Goal: Information Seeking & Learning: Learn about a topic

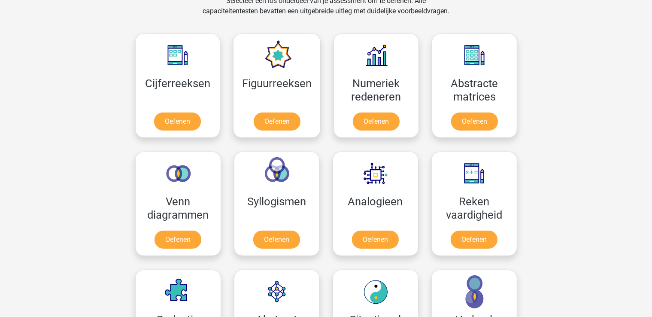
scroll to position [365, 0]
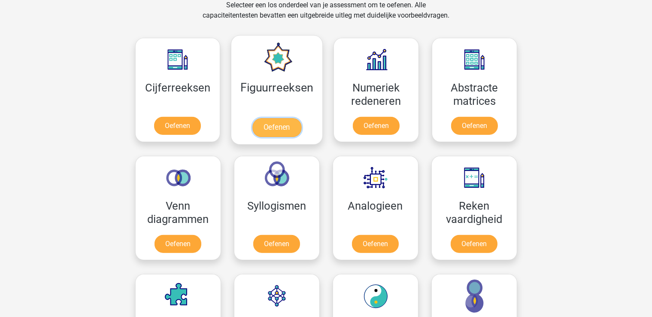
click at [256, 122] on link "Oefenen" at bounding box center [276, 127] width 49 height 19
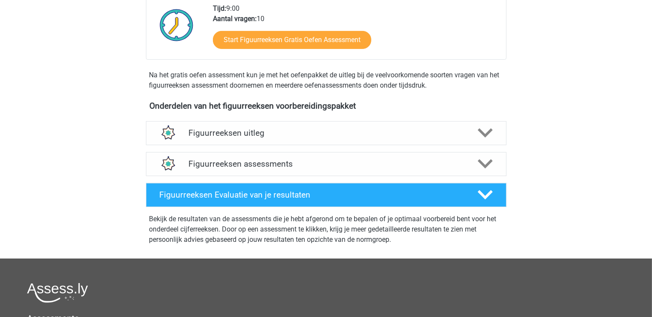
scroll to position [211, 0]
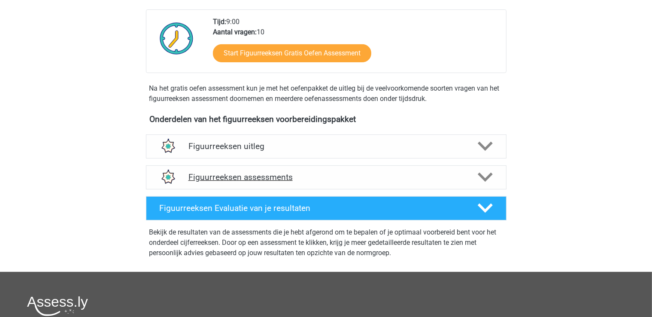
click at [350, 174] on h4 "Figuurreeksen assessments" at bounding box center [326, 177] width 276 height 10
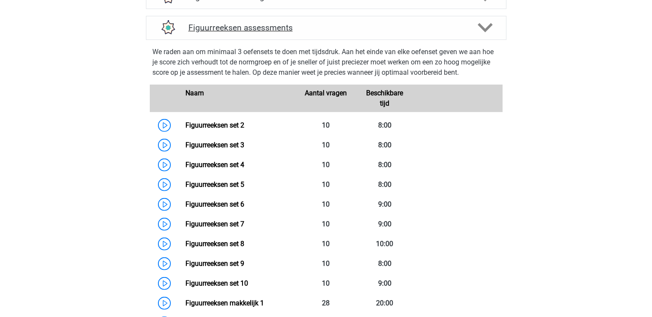
scroll to position [352, 0]
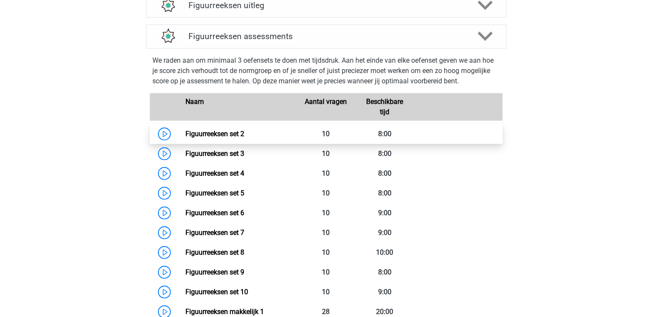
click at [211, 136] on link "Figuurreeksen set 2" at bounding box center [214, 134] width 59 height 8
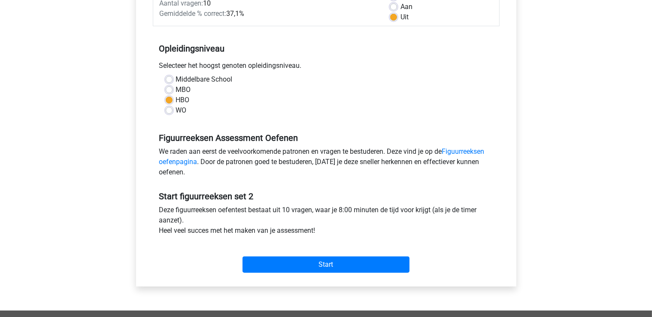
scroll to position [132, 0]
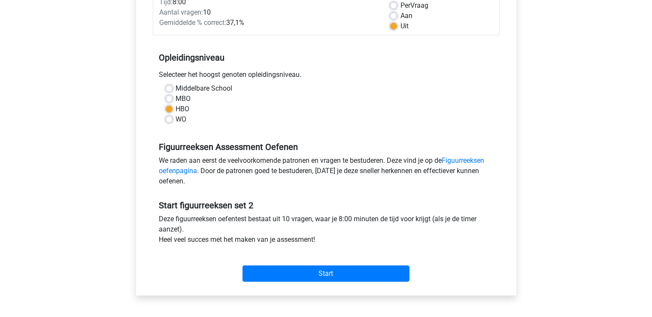
click at [325, 265] on div "Start" at bounding box center [326, 267] width 347 height 30
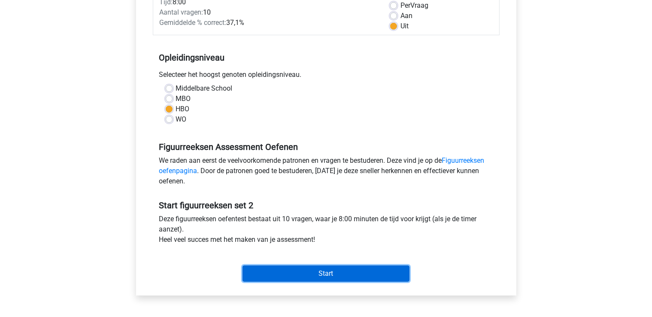
click at [326, 269] on input "Start" at bounding box center [326, 273] width 167 height 16
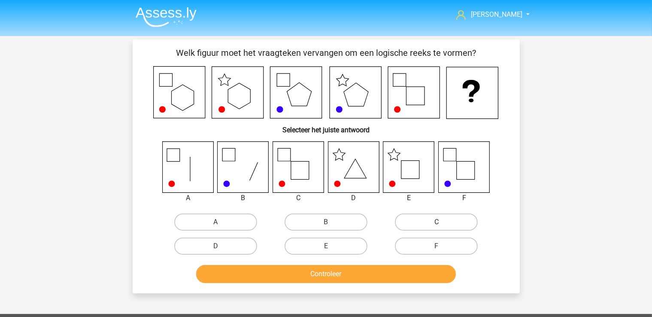
click at [407, 219] on label "C" at bounding box center [436, 221] width 83 height 17
click at [437, 222] on input "C" at bounding box center [440, 225] width 6 height 6
radio input "true"
click at [373, 273] on button "Controleer" at bounding box center [326, 274] width 260 height 18
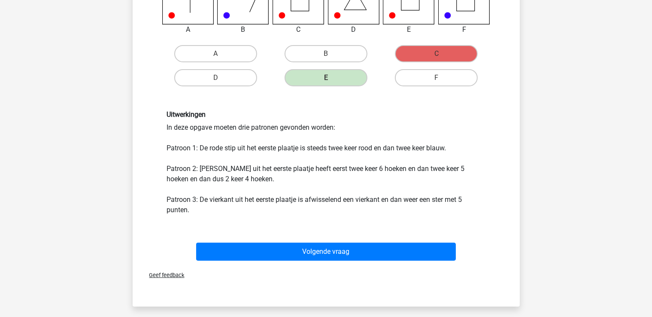
scroll to position [181, 0]
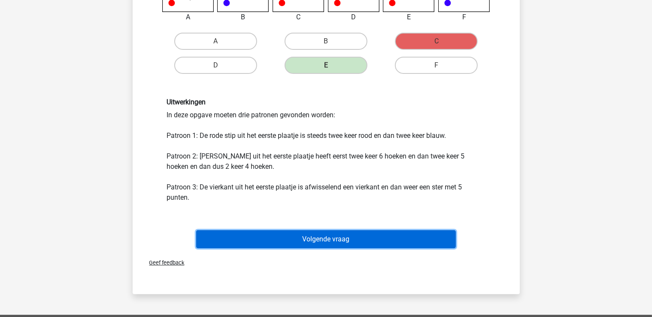
click at [349, 240] on button "Volgende vraag" at bounding box center [326, 239] width 260 height 18
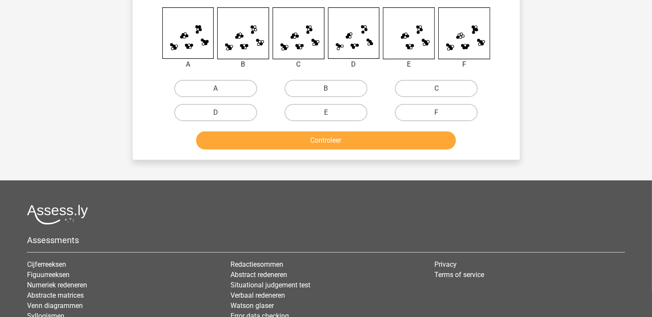
scroll to position [39, 0]
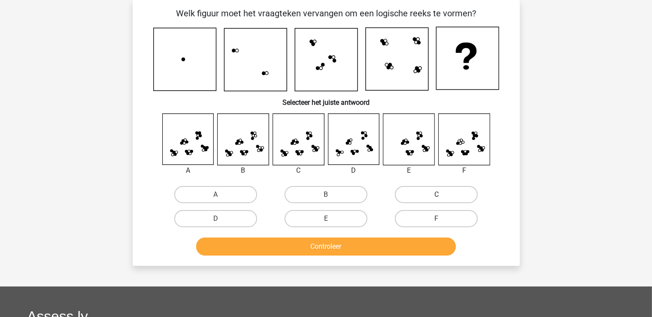
click at [429, 188] on label "C" at bounding box center [436, 194] width 83 height 17
click at [437, 194] on input "C" at bounding box center [440, 197] width 6 height 6
radio input "true"
click at [383, 252] on button "Controleer" at bounding box center [326, 246] width 260 height 18
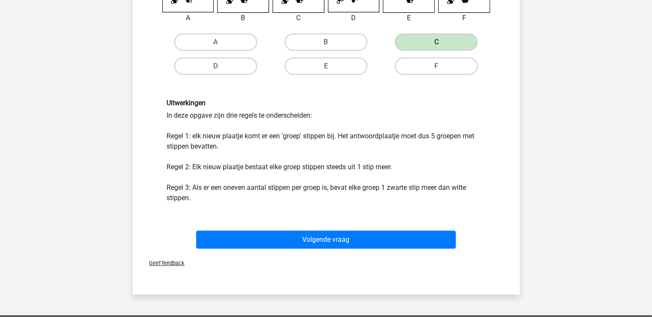
scroll to position [180, 0]
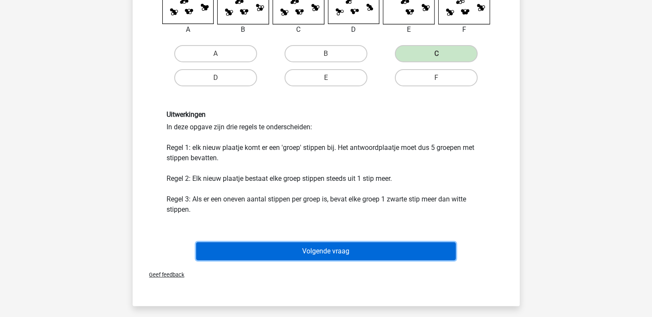
click at [357, 245] on button "Volgende vraag" at bounding box center [326, 251] width 260 height 18
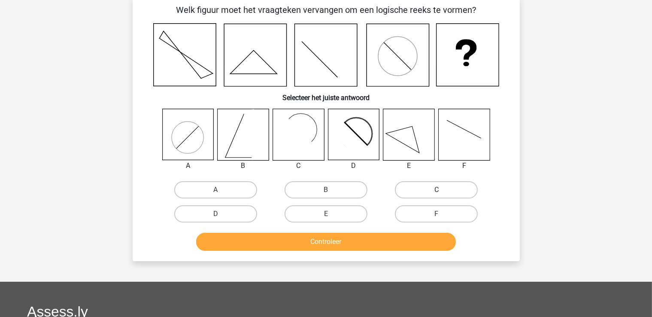
scroll to position [39, 0]
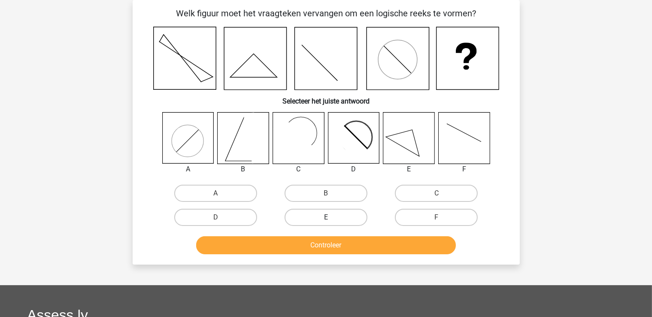
click at [336, 213] on label "E" at bounding box center [326, 217] width 83 height 17
click at [331, 217] on input "E" at bounding box center [329, 220] width 6 height 6
radio input "true"
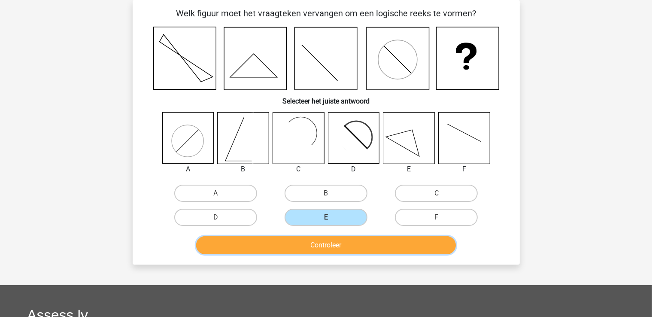
click at [350, 243] on button "Controleer" at bounding box center [326, 245] width 260 height 18
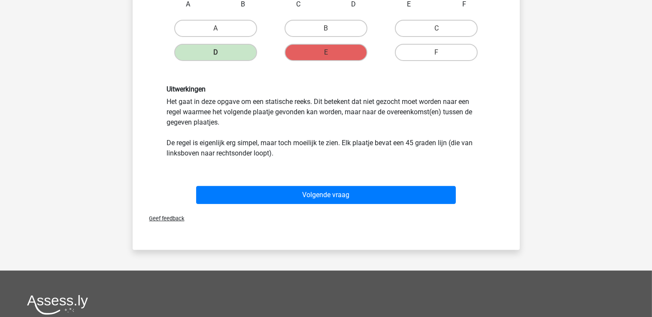
scroll to position [210, 0]
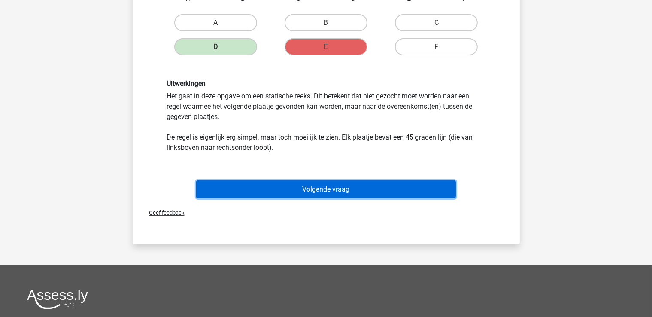
click at [352, 183] on button "Volgende vraag" at bounding box center [326, 189] width 260 height 18
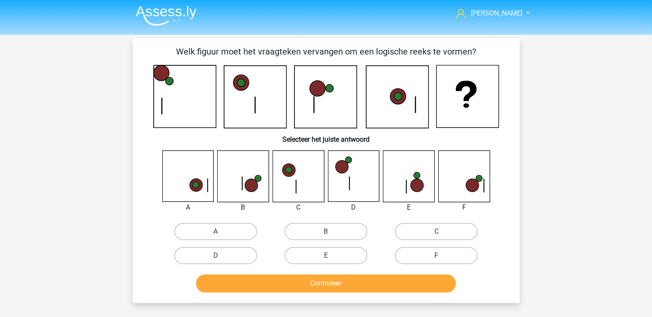
scroll to position [0, 0]
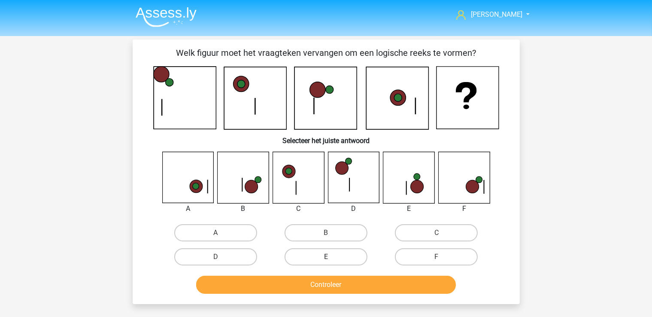
click at [315, 256] on label "E" at bounding box center [326, 256] width 83 height 17
click at [326, 257] on input "E" at bounding box center [329, 260] width 6 height 6
radio input "true"
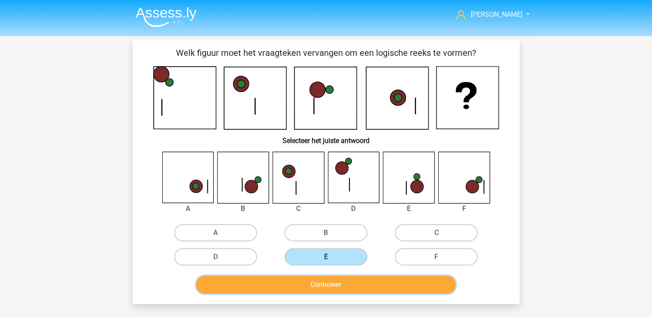
click at [354, 283] on button "Controleer" at bounding box center [326, 285] width 260 height 18
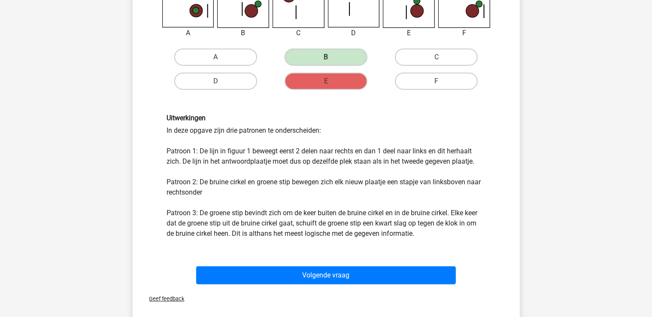
scroll to position [176, 0]
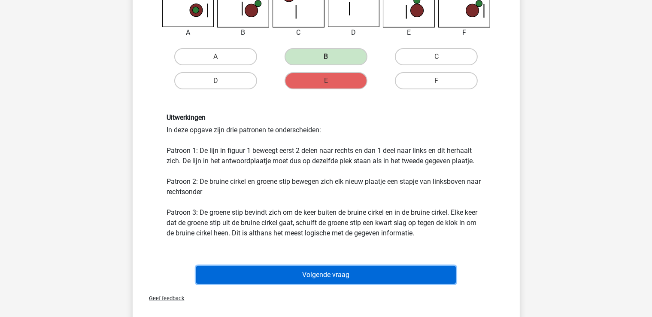
click at [389, 272] on button "Volgende vraag" at bounding box center [326, 275] width 260 height 18
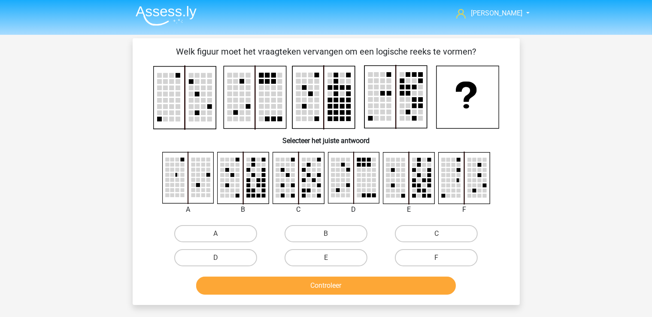
scroll to position [0, 0]
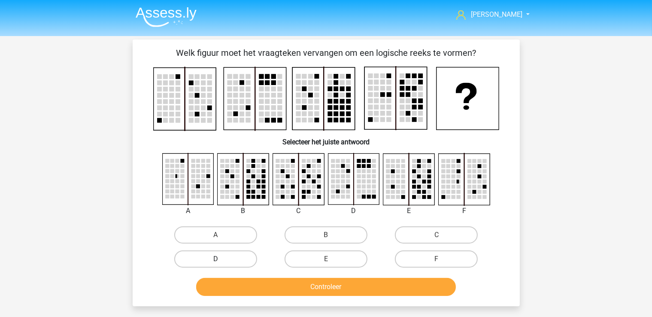
click at [232, 261] on label "D" at bounding box center [215, 258] width 83 height 17
click at [221, 261] on input "D" at bounding box center [219, 262] width 6 height 6
radio input "true"
click at [307, 295] on div "Controleer" at bounding box center [326, 288] width 331 height 21
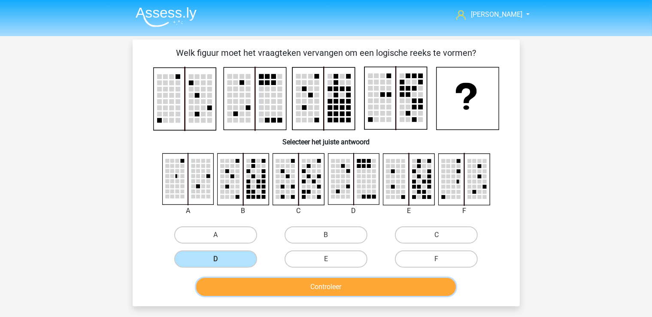
click at [329, 284] on button "Controleer" at bounding box center [326, 287] width 260 height 18
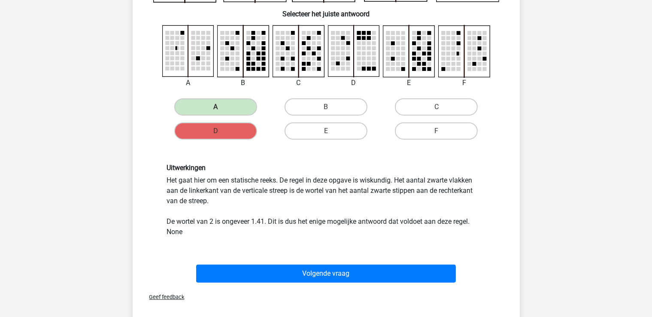
scroll to position [191, 0]
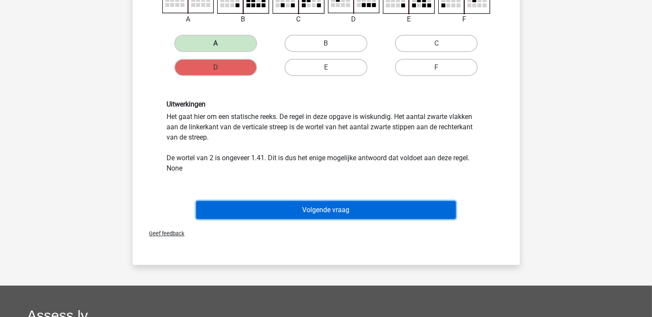
click at [389, 207] on button "Volgende vraag" at bounding box center [326, 210] width 260 height 18
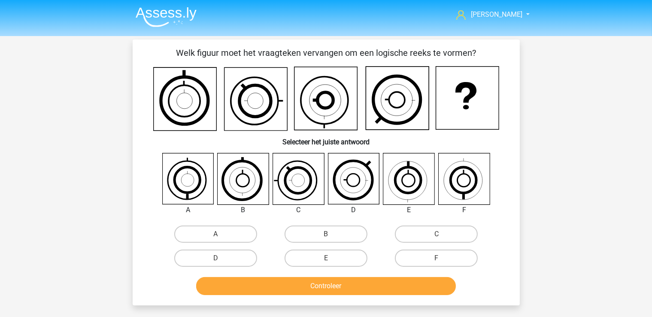
scroll to position [0, 0]
click at [345, 252] on label "E" at bounding box center [326, 257] width 83 height 17
click at [331, 258] on input "E" at bounding box center [329, 261] width 6 height 6
radio input "true"
click at [353, 277] on button "Controleer" at bounding box center [326, 286] width 260 height 18
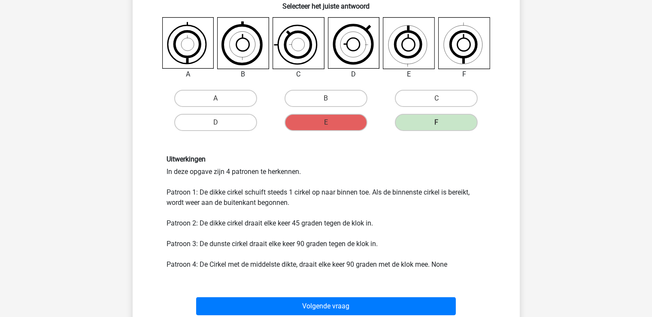
scroll to position [137, 0]
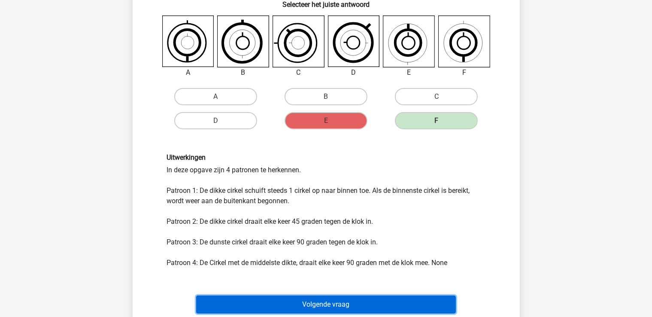
click at [351, 304] on button "Volgende vraag" at bounding box center [326, 304] width 260 height 18
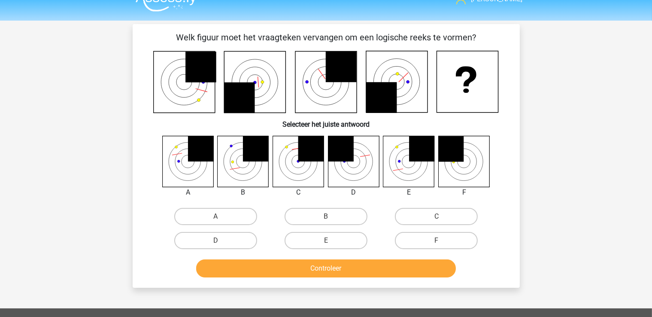
scroll to position [0, 0]
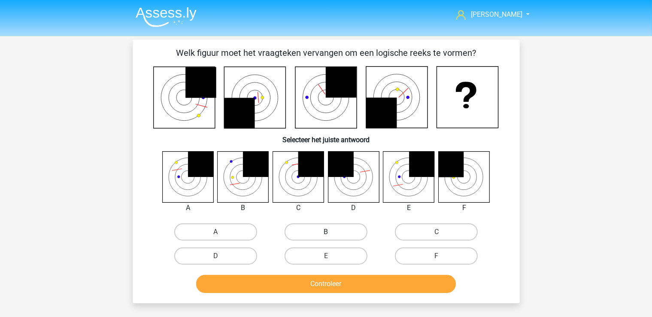
click at [325, 234] on label "B" at bounding box center [326, 231] width 83 height 17
click at [326, 234] on input "B" at bounding box center [329, 235] width 6 height 6
radio input "true"
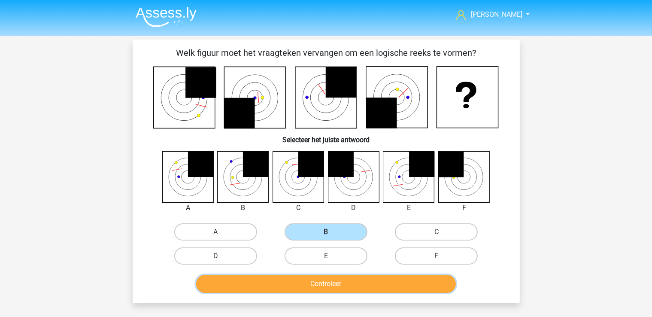
click at [338, 284] on button "Controleer" at bounding box center [326, 284] width 260 height 18
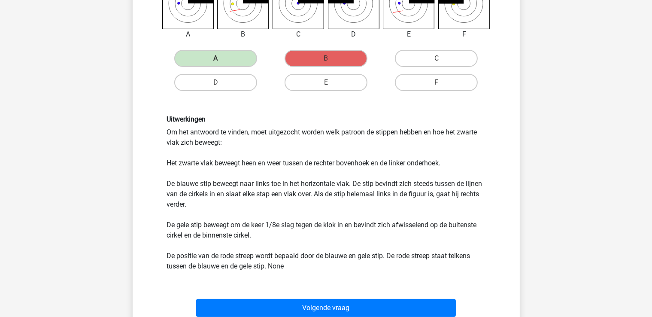
scroll to position [178, 0]
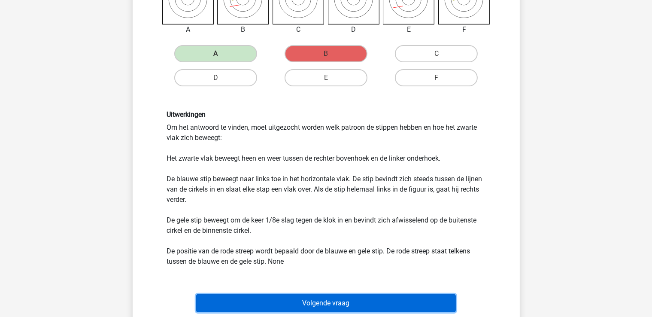
click at [369, 294] on button "Volgende vraag" at bounding box center [326, 303] width 260 height 18
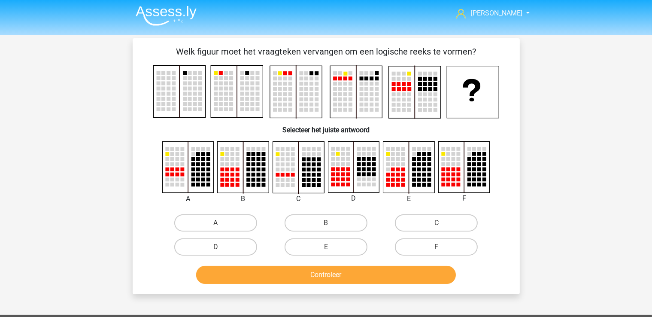
scroll to position [0, 0]
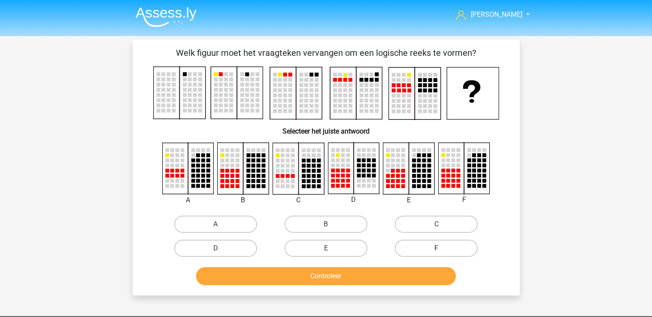
click at [467, 242] on label "F" at bounding box center [436, 248] width 83 height 17
click at [442, 248] on input "F" at bounding box center [440, 251] width 6 height 6
radio input "true"
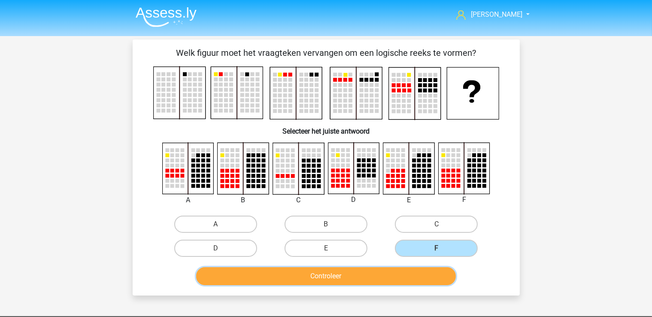
click at [394, 276] on button "Controleer" at bounding box center [326, 276] width 260 height 18
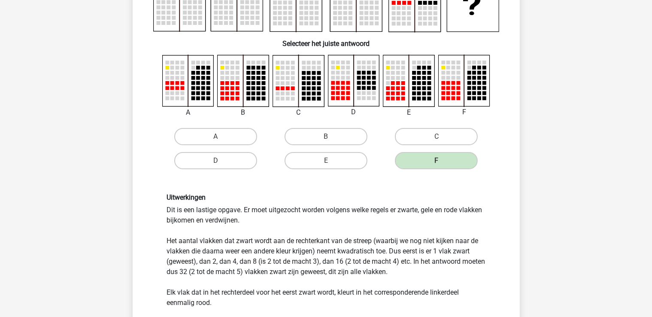
scroll to position [235, 0]
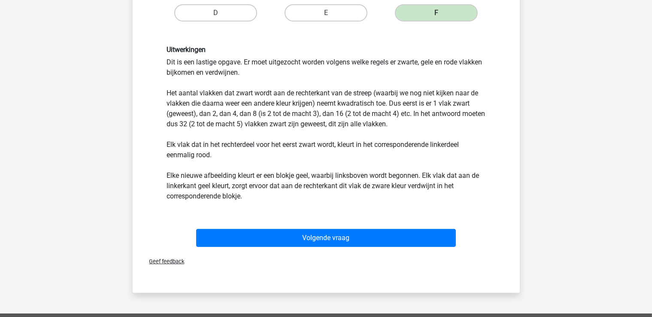
click at [235, 123] on div "Uitwerkingen Dit is een lastige opgave. Er moet uitgezocht worden volgens welke…" at bounding box center [326, 124] width 331 height 156
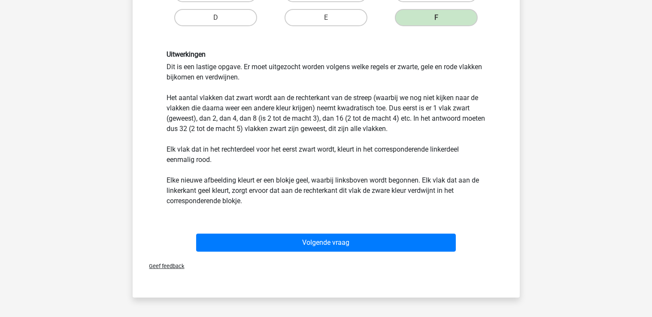
scroll to position [236, 0]
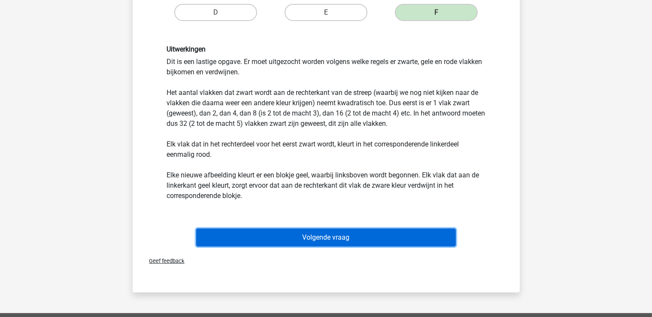
click at [355, 234] on button "Volgende vraag" at bounding box center [326, 237] width 260 height 18
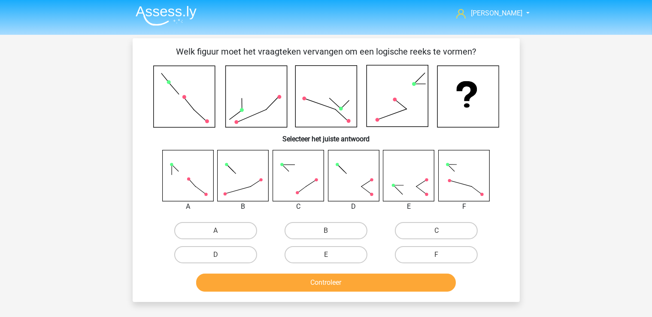
scroll to position [0, 0]
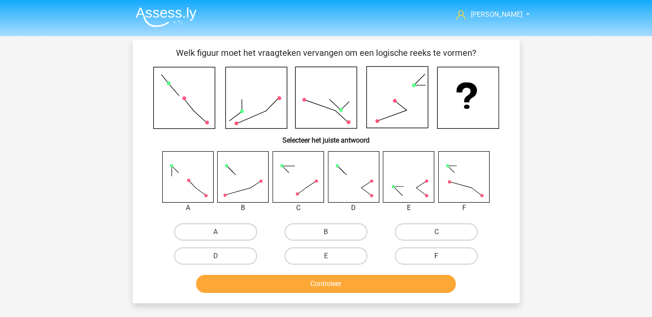
click at [428, 251] on label "F" at bounding box center [436, 255] width 83 height 17
click at [437, 256] on input "F" at bounding box center [440, 259] width 6 height 6
radio input "true"
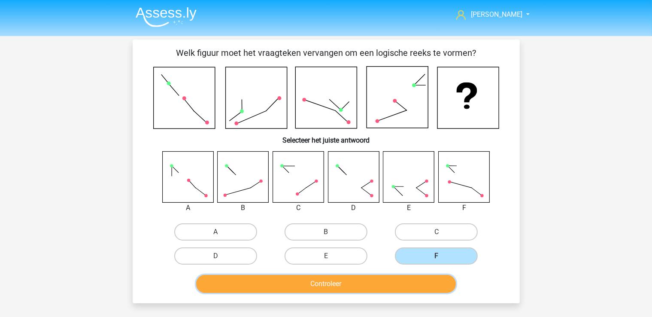
click at [412, 275] on button "Controleer" at bounding box center [326, 284] width 260 height 18
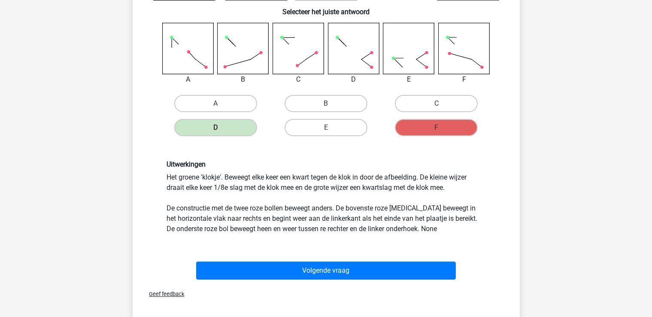
scroll to position [113, 0]
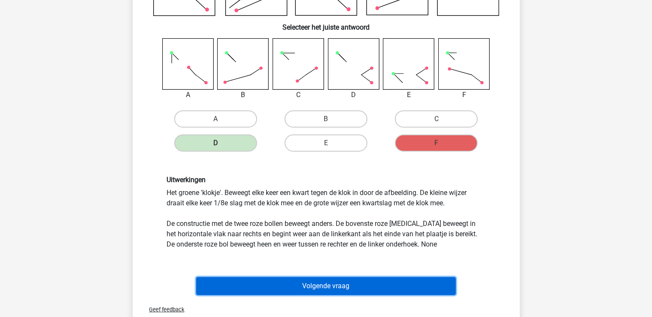
click at [345, 285] on button "Volgende vraag" at bounding box center [326, 286] width 260 height 18
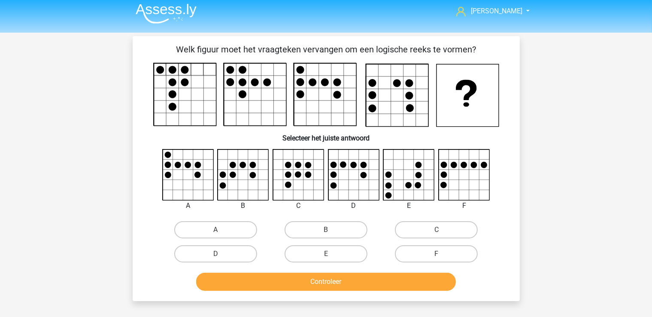
scroll to position [0, 0]
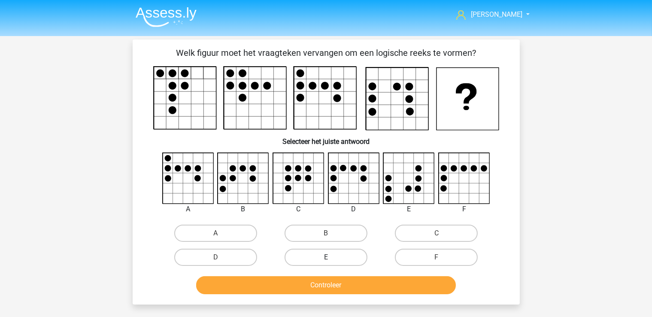
click at [321, 258] on label "E" at bounding box center [326, 257] width 83 height 17
click at [326, 258] on input "E" at bounding box center [329, 260] width 6 height 6
radio input "true"
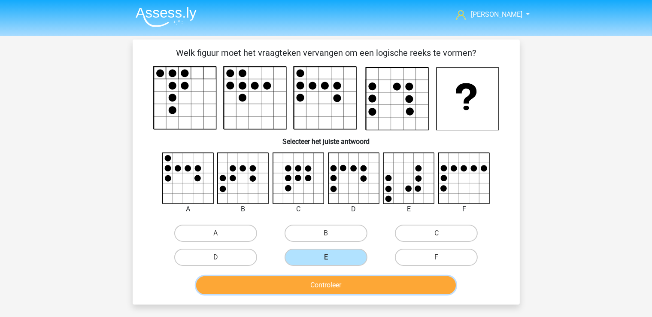
click at [339, 289] on button "Controleer" at bounding box center [326, 285] width 260 height 18
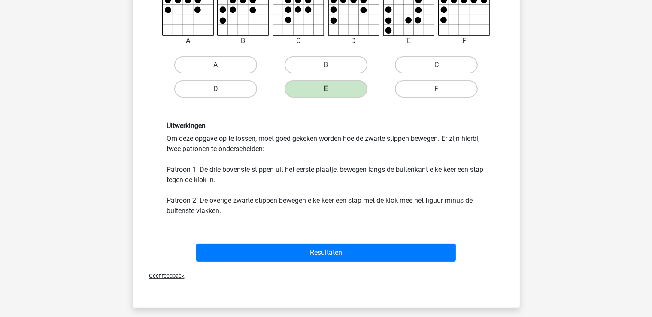
scroll to position [203, 0]
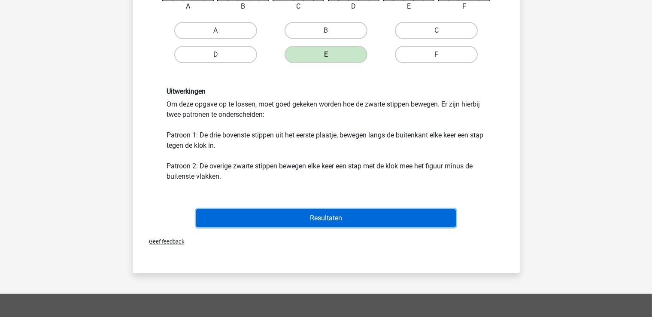
click at [345, 218] on button "Resultaten" at bounding box center [326, 218] width 260 height 18
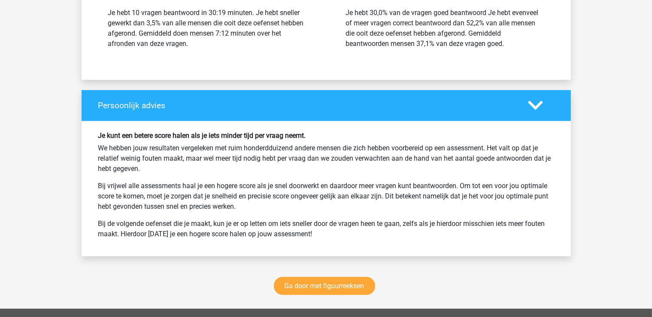
scroll to position [1054, 0]
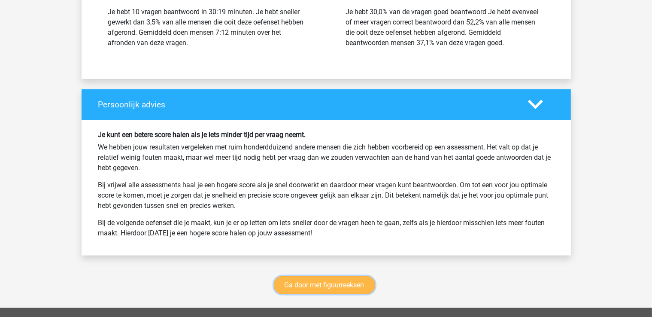
click at [343, 289] on link "Ga door met figuurreeksen" at bounding box center [324, 285] width 101 height 18
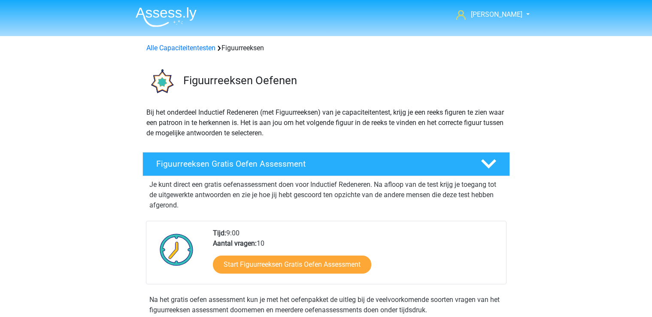
scroll to position [372, 0]
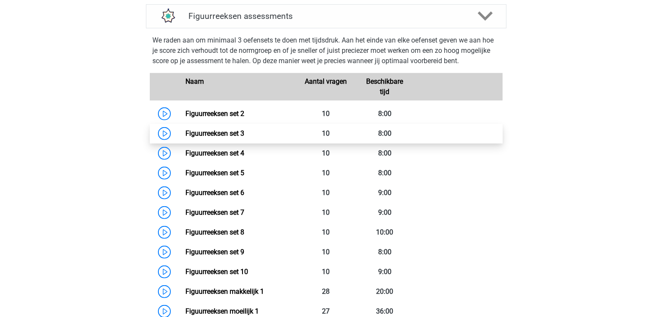
click at [229, 129] on link "Figuurreeksen set 3" at bounding box center [214, 133] width 59 height 8
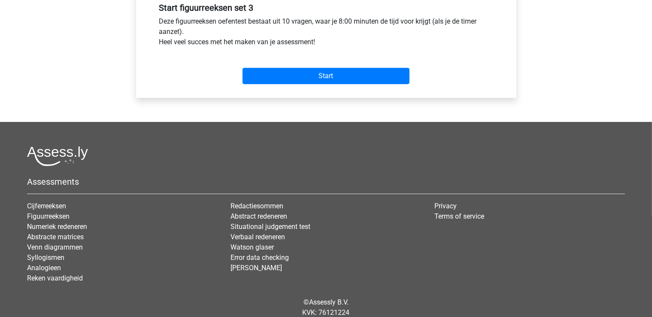
scroll to position [331, 0]
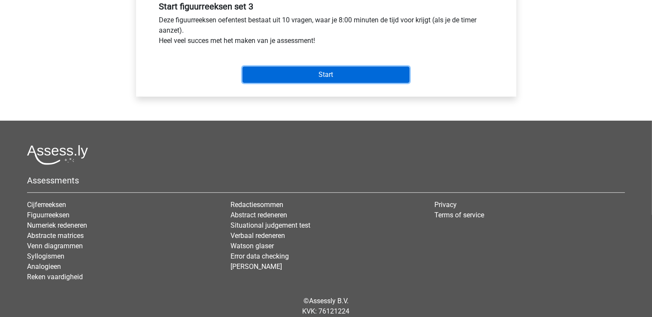
click at [356, 74] on input "Start" at bounding box center [326, 75] width 167 height 16
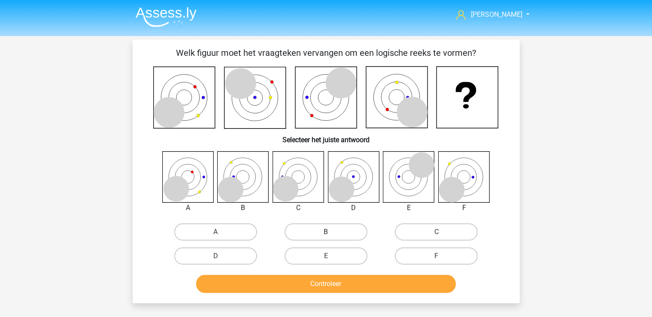
click at [332, 226] on label "B" at bounding box center [326, 231] width 83 height 17
click at [331, 232] on input "B" at bounding box center [329, 235] width 6 height 6
radio input "true"
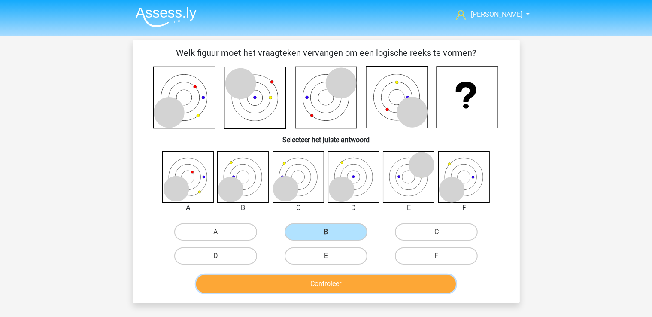
click at [347, 289] on button "Controleer" at bounding box center [326, 284] width 260 height 18
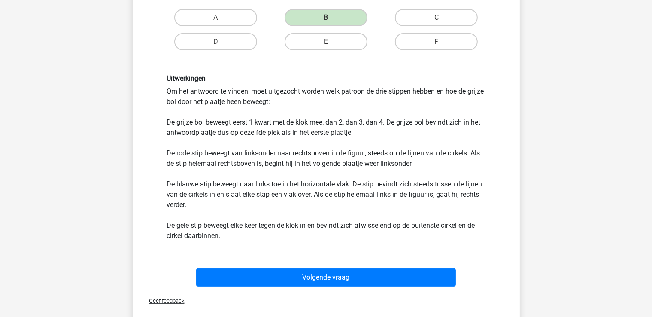
scroll to position [215, 0]
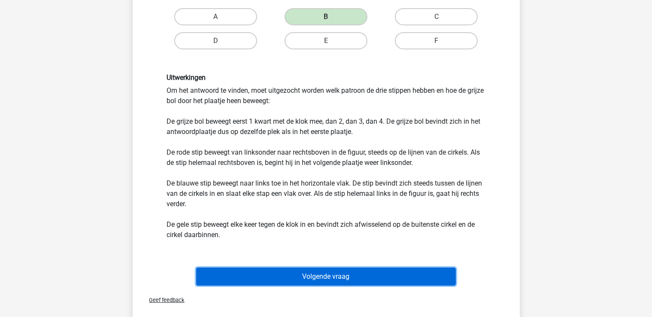
click at [360, 267] on button "Volgende vraag" at bounding box center [326, 276] width 260 height 18
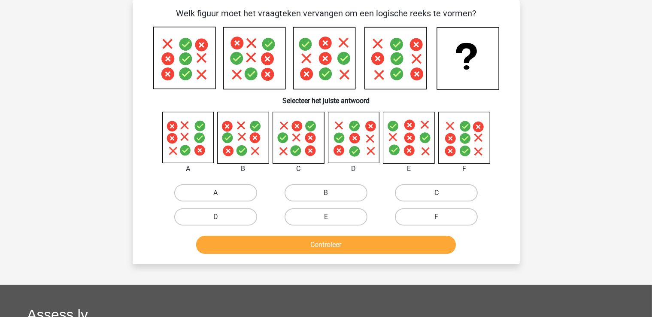
scroll to position [0, 0]
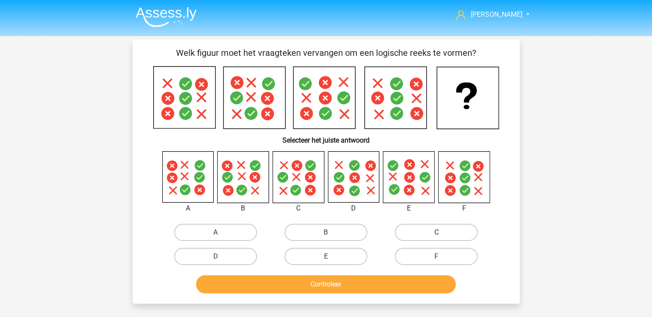
click at [420, 231] on label "C" at bounding box center [436, 232] width 83 height 17
click at [437, 232] on input "C" at bounding box center [440, 235] width 6 height 6
radio input "true"
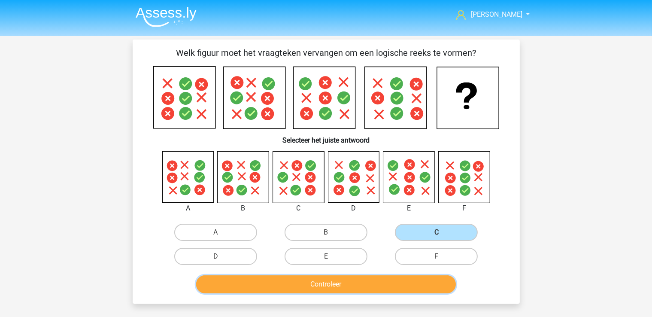
click at [411, 291] on button "Controleer" at bounding box center [326, 284] width 260 height 18
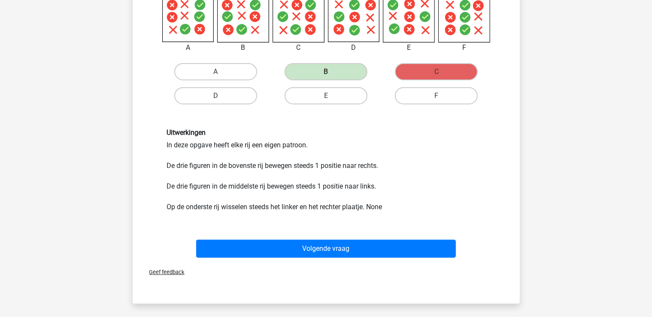
scroll to position [164, 0]
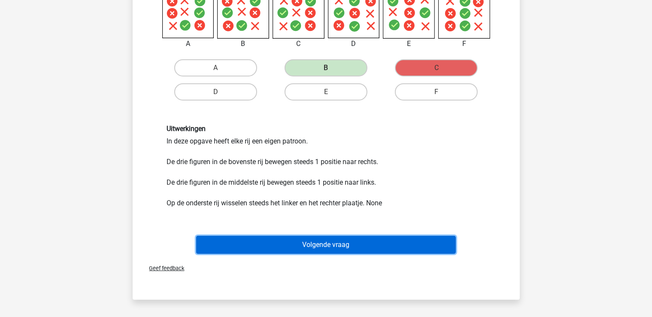
click at [345, 242] on button "Volgende vraag" at bounding box center [326, 245] width 260 height 18
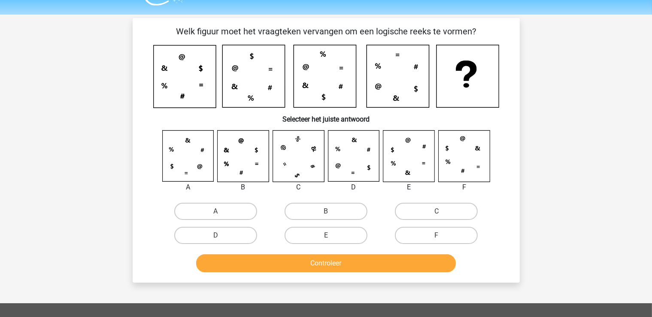
scroll to position [0, 0]
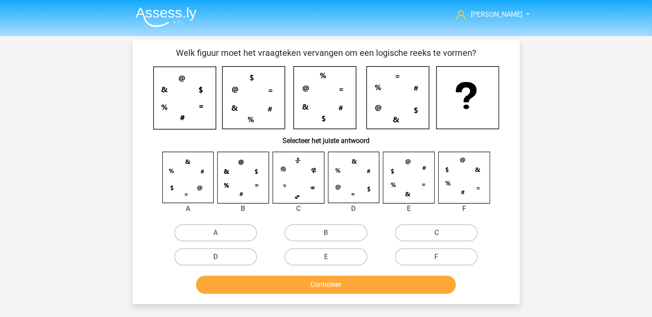
click at [234, 258] on label "D" at bounding box center [215, 256] width 83 height 17
click at [221, 258] on input "D" at bounding box center [219, 260] width 6 height 6
radio input "true"
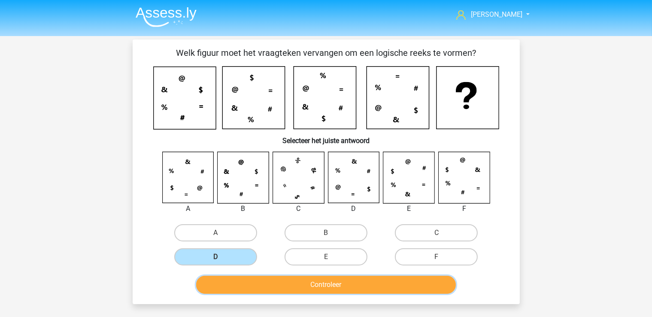
click at [286, 280] on button "Controleer" at bounding box center [326, 285] width 260 height 18
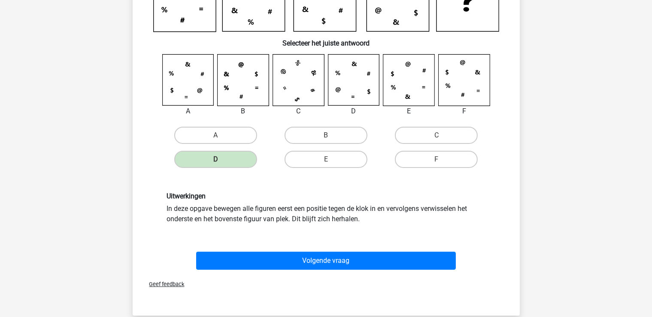
scroll to position [114, 0]
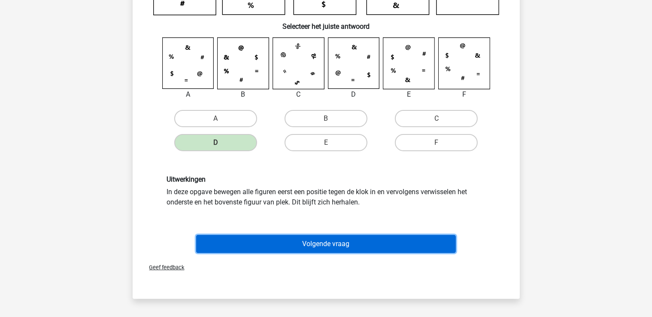
click at [335, 249] on button "Volgende vraag" at bounding box center [326, 244] width 260 height 18
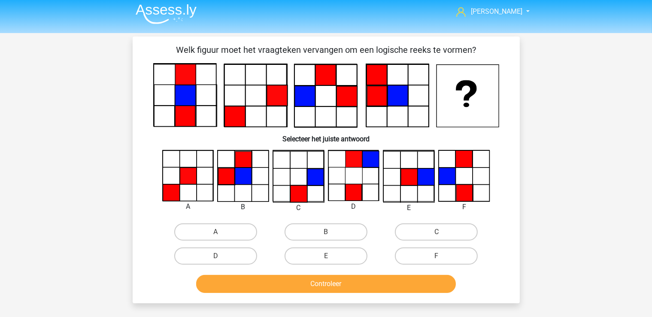
scroll to position [0, 0]
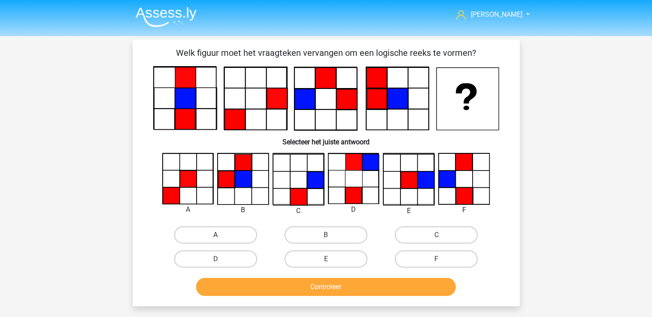
click at [194, 233] on label "A" at bounding box center [215, 234] width 83 height 17
click at [216, 235] on input "A" at bounding box center [219, 238] width 6 height 6
radio input "true"
drag, startPoint x: 277, startPoint y: 296, endPoint x: 288, endPoint y: 291, distance: 11.9
click at [288, 291] on div "Controleer" at bounding box center [326, 288] width 331 height 21
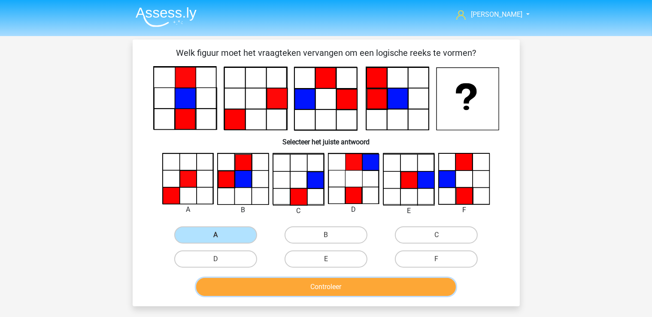
click at [288, 291] on button "Controleer" at bounding box center [326, 287] width 260 height 18
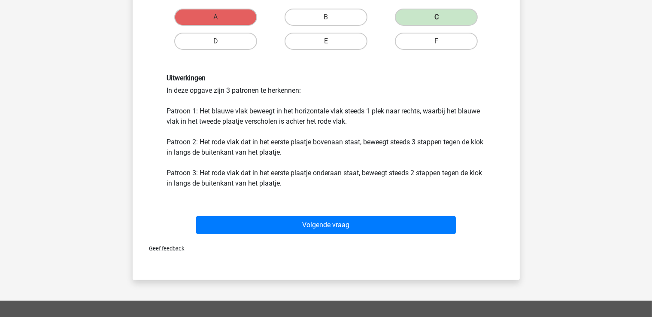
scroll to position [221, 0]
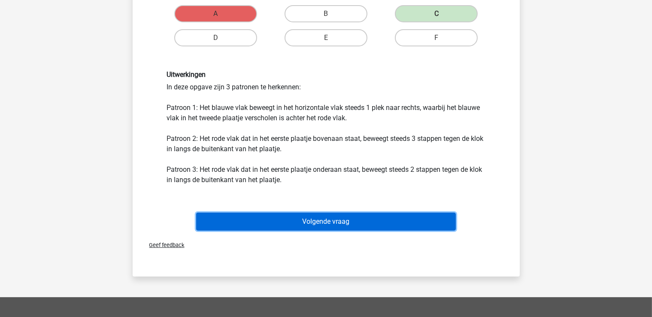
click at [335, 228] on button "Volgende vraag" at bounding box center [326, 222] width 260 height 18
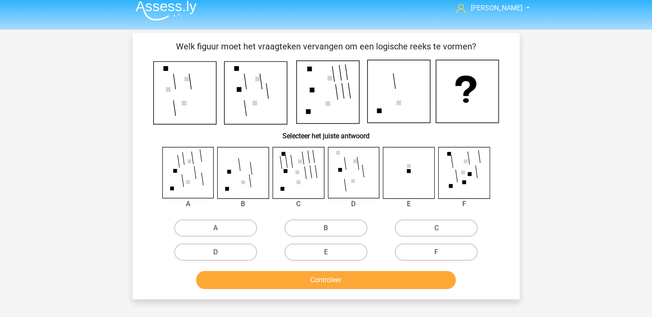
scroll to position [0, 0]
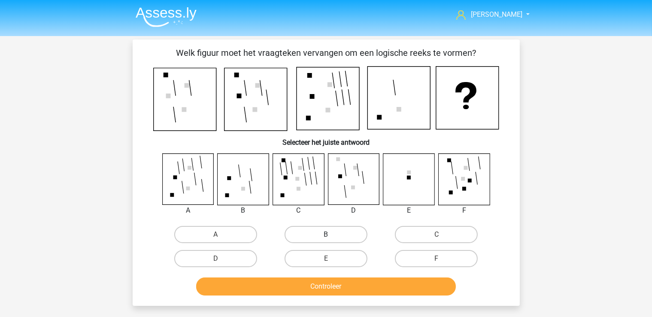
click at [337, 232] on label "B" at bounding box center [326, 234] width 83 height 17
click at [331, 234] on input "B" at bounding box center [329, 237] width 6 height 6
radio input "true"
click at [340, 293] on button "Controleer" at bounding box center [326, 286] width 260 height 18
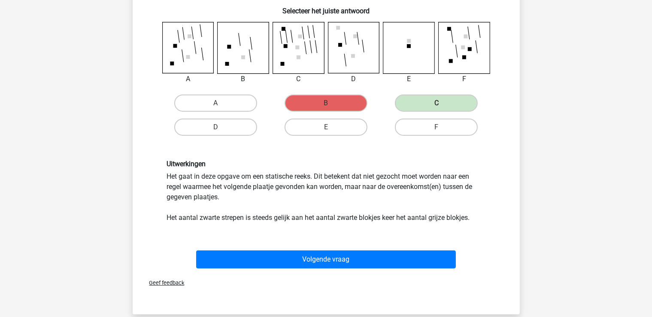
scroll to position [149, 0]
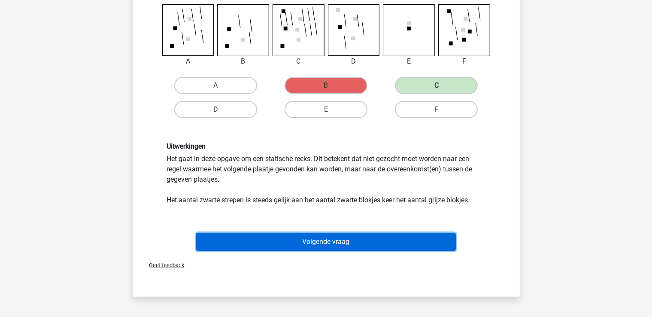
click at [316, 245] on button "Volgende vraag" at bounding box center [326, 242] width 260 height 18
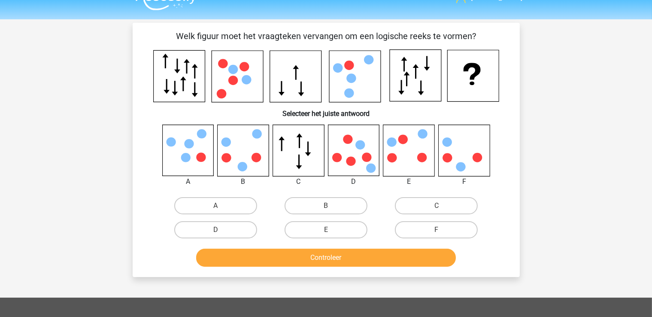
scroll to position [0, 0]
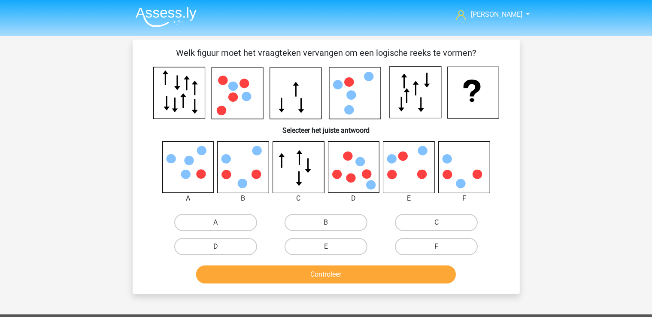
click at [443, 248] on label "F" at bounding box center [436, 246] width 83 height 17
click at [442, 248] on input "F" at bounding box center [440, 249] width 6 height 6
radio input "true"
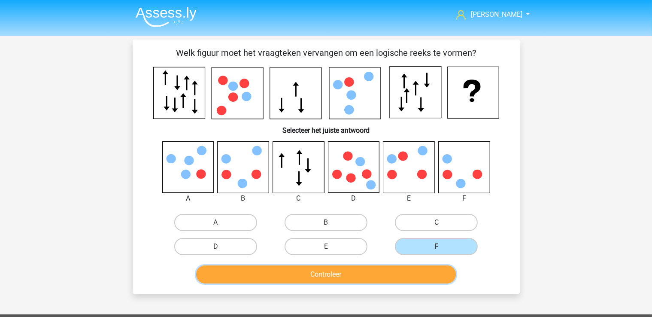
click at [423, 275] on button "Controleer" at bounding box center [326, 274] width 260 height 18
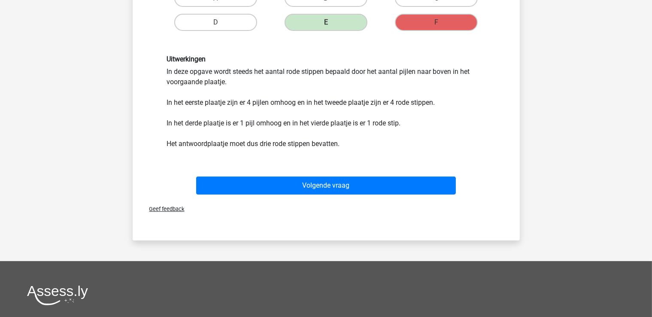
scroll to position [225, 0]
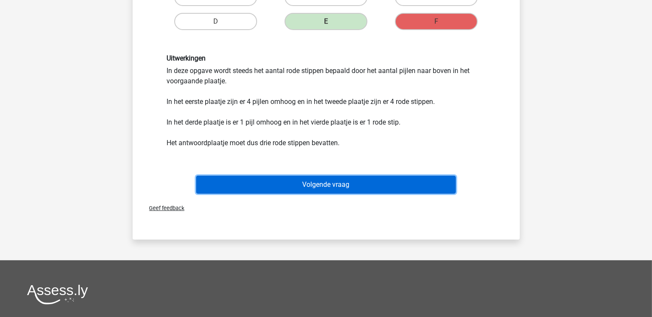
click at [285, 186] on button "Volgende vraag" at bounding box center [326, 185] width 260 height 18
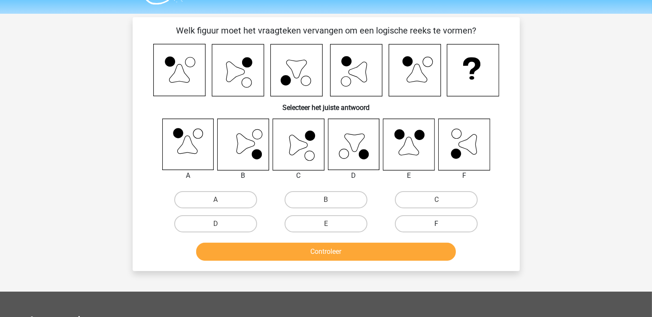
scroll to position [0, 0]
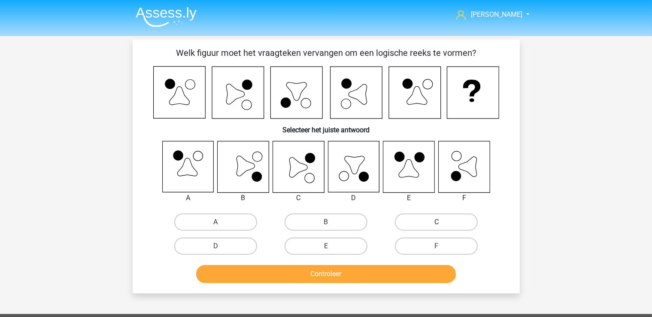
click at [416, 225] on label "C" at bounding box center [436, 221] width 83 height 17
click at [437, 225] on input "C" at bounding box center [440, 225] width 6 height 6
radio input "true"
click at [391, 277] on button "Controleer" at bounding box center [326, 274] width 260 height 18
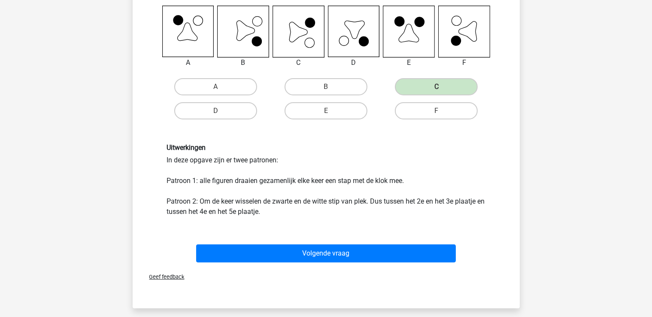
scroll to position [136, 0]
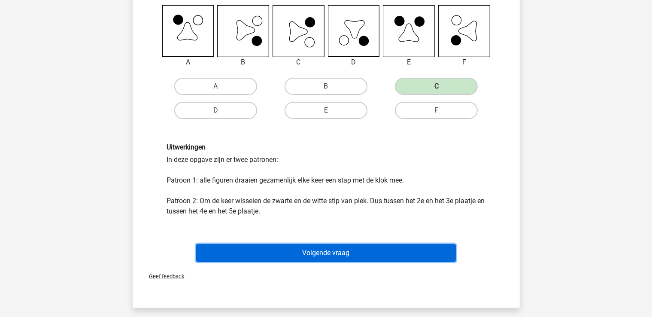
click at [328, 256] on button "Volgende vraag" at bounding box center [326, 253] width 260 height 18
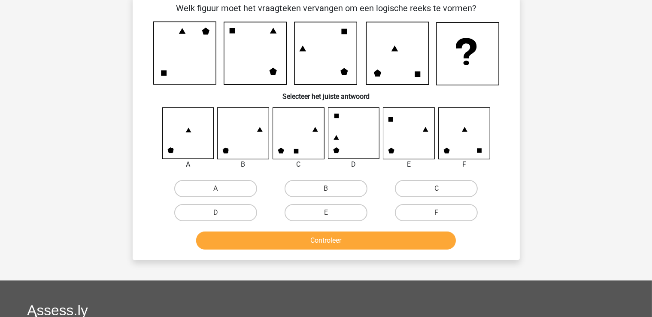
scroll to position [39, 0]
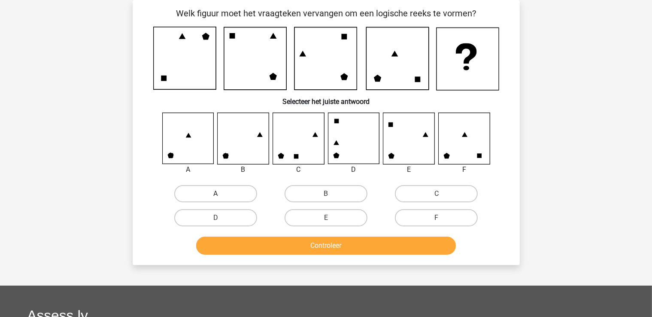
click at [226, 196] on label "A" at bounding box center [215, 193] width 83 height 17
click at [221, 196] on input "A" at bounding box center [219, 197] width 6 height 6
radio input "true"
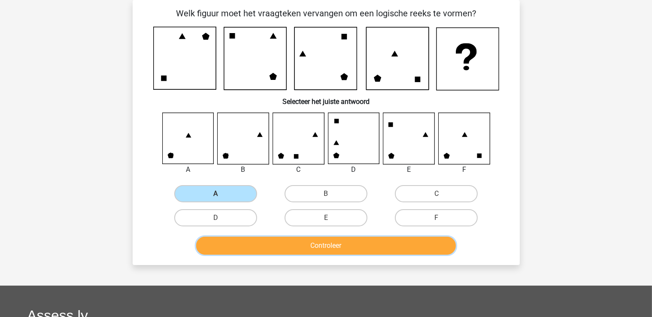
click at [316, 242] on button "Controleer" at bounding box center [326, 246] width 260 height 18
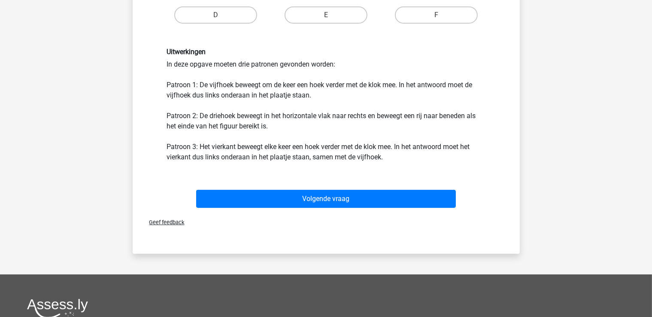
scroll to position [246, 0]
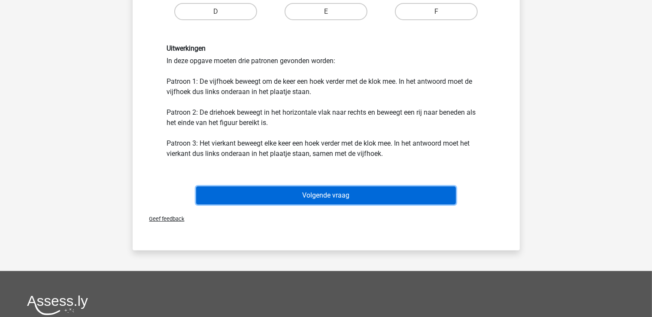
click at [328, 195] on button "Volgende vraag" at bounding box center [326, 195] width 260 height 18
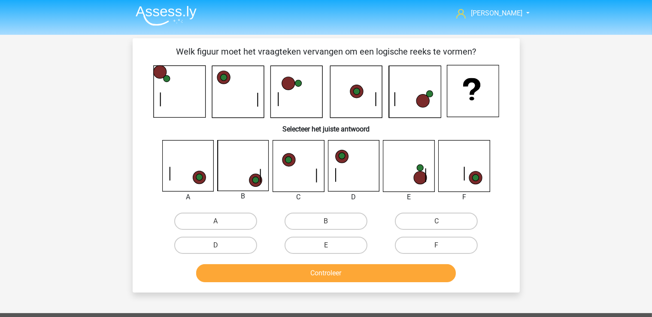
scroll to position [0, 0]
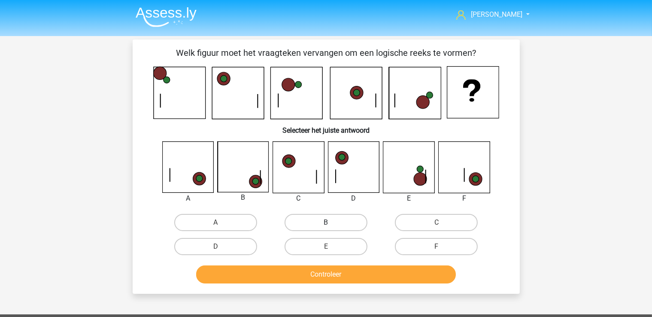
click at [325, 227] on label "B" at bounding box center [326, 222] width 83 height 17
click at [326, 227] on input "B" at bounding box center [329, 225] width 6 height 6
radio input "true"
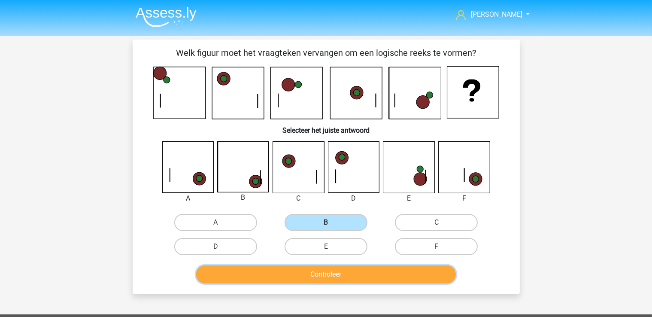
click at [341, 276] on button "Controleer" at bounding box center [326, 274] width 260 height 18
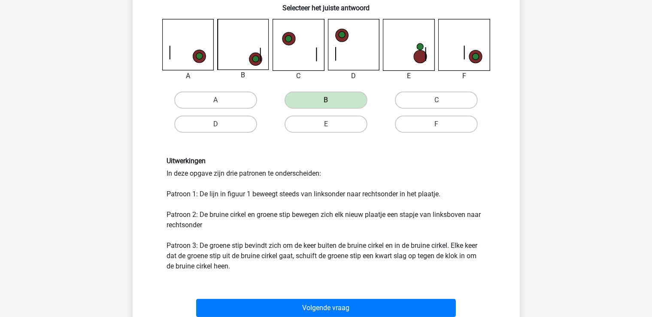
scroll to position [233, 0]
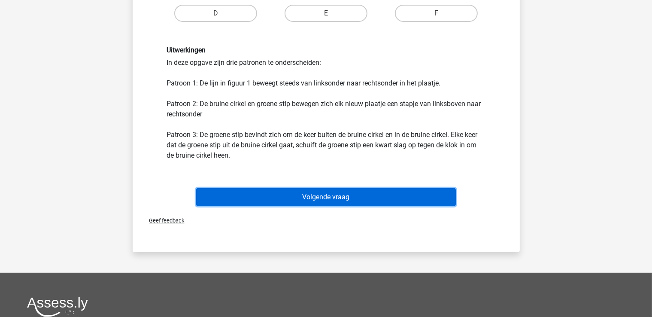
click at [343, 191] on button "Volgende vraag" at bounding box center [326, 197] width 260 height 18
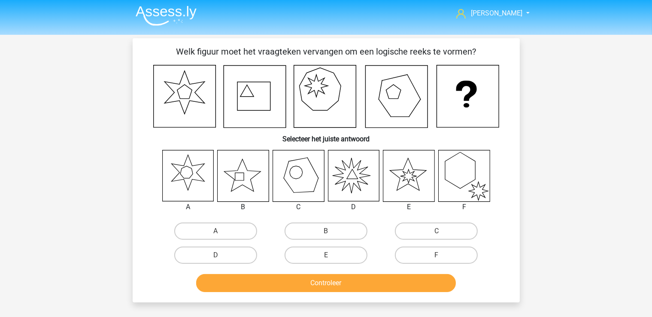
scroll to position [0, 0]
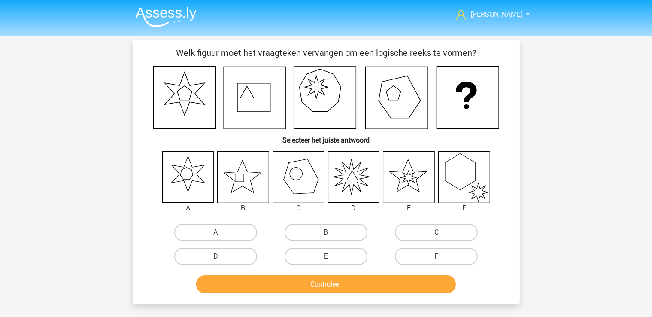
click at [239, 260] on label "D" at bounding box center [215, 256] width 83 height 17
click at [221, 260] on input "D" at bounding box center [219, 259] width 6 height 6
radio input "true"
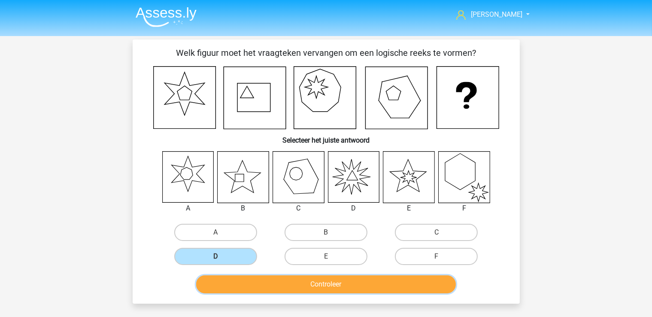
click at [302, 282] on button "Controleer" at bounding box center [326, 284] width 260 height 18
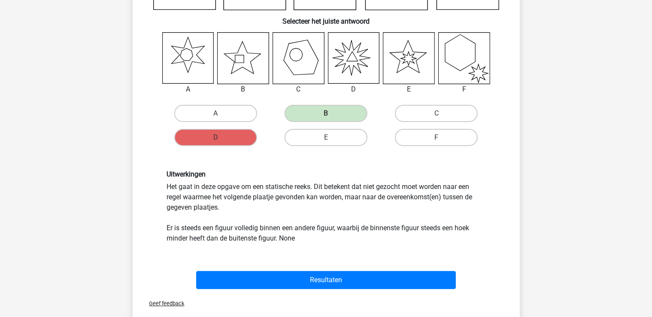
scroll to position [155, 0]
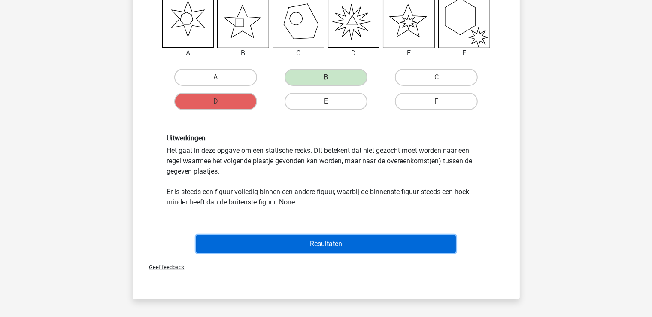
click at [330, 246] on button "Resultaten" at bounding box center [326, 244] width 260 height 18
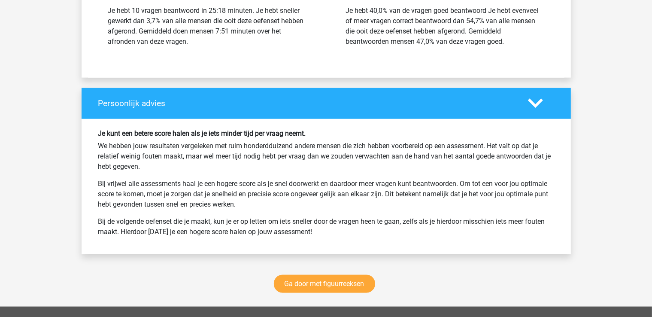
scroll to position [1162, 0]
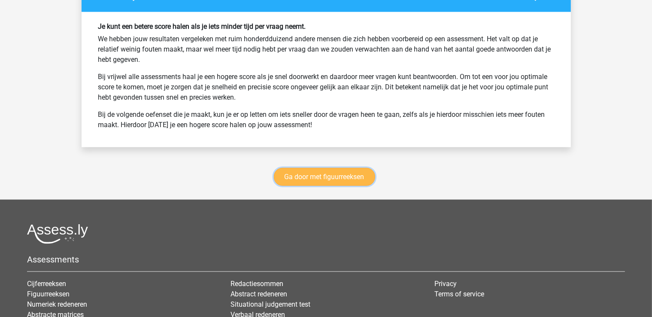
click at [356, 176] on link "Ga door met figuurreeksen" at bounding box center [324, 177] width 101 height 18
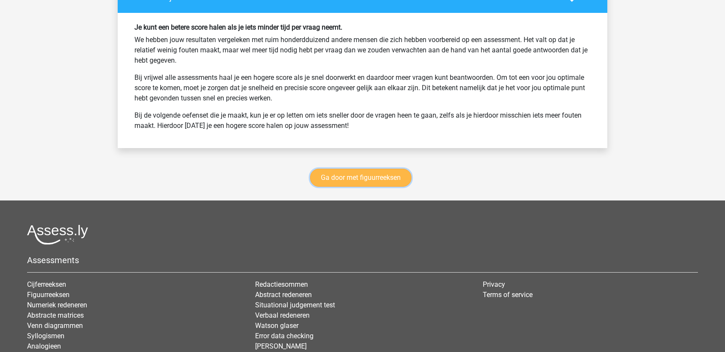
click at [382, 184] on link "Ga door met figuurreeksen" at bounding box center [360, 178] width 101 height 18
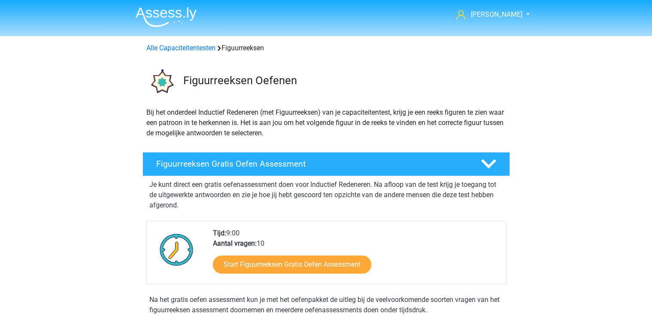
scroll to position [372, 0]
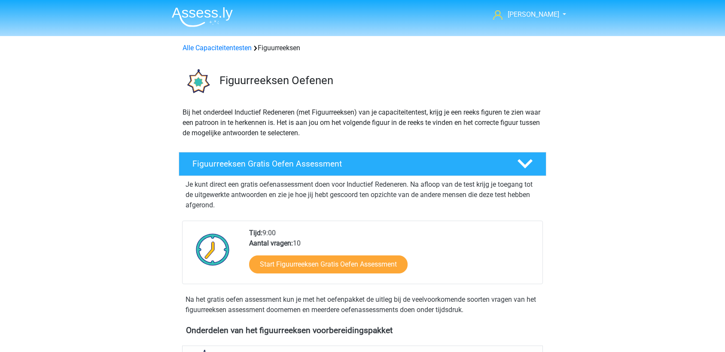
click at [200, 23] on img at bounding box center [202, 17] width 61 height 20
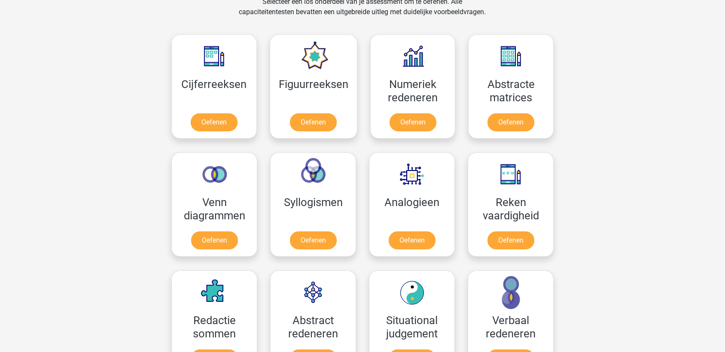
scroll to position [391, 0]
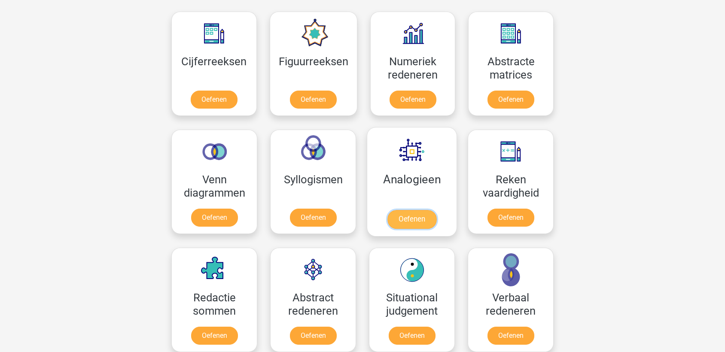
click at [407, 225] on link "Oefenen" at bounding box center [411, 219] width 49 height 19
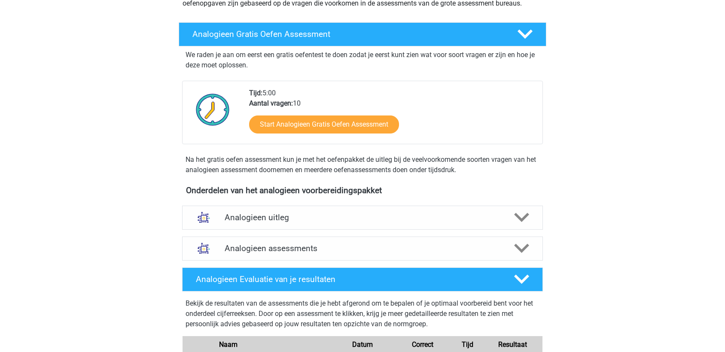
scroll to position [113, 0]
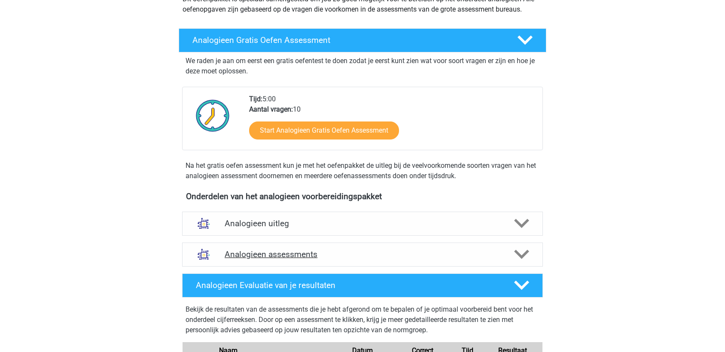
click at [319, 247] on div "Analogieen assessments" at bounding box center [362, 255] width 361 height 24
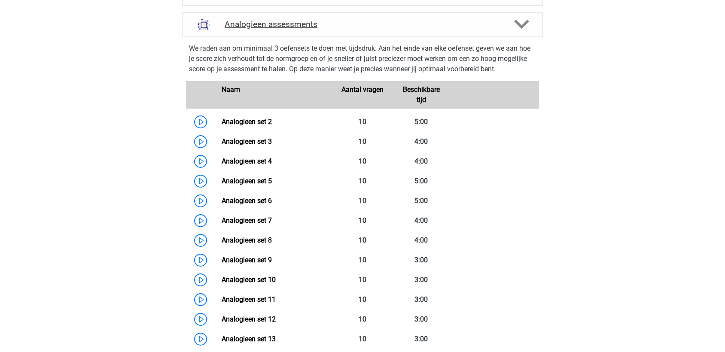
scroll to position [361, 0]
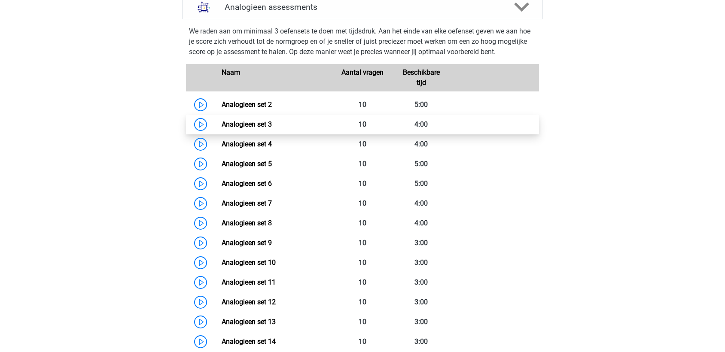
click at [234, 123] on link "Analogieen set 3" at bounding box center [247, 124] width 50 height 8
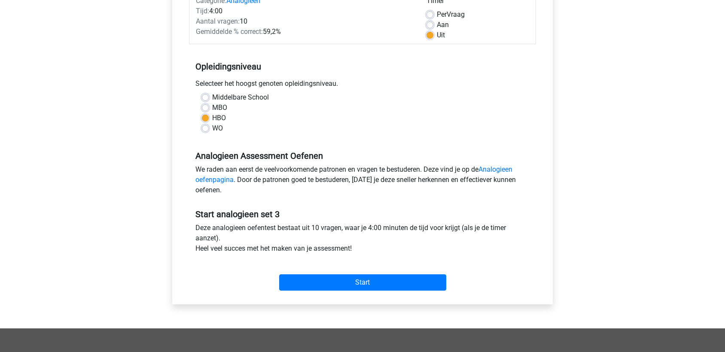
scroll to position [134, 0]
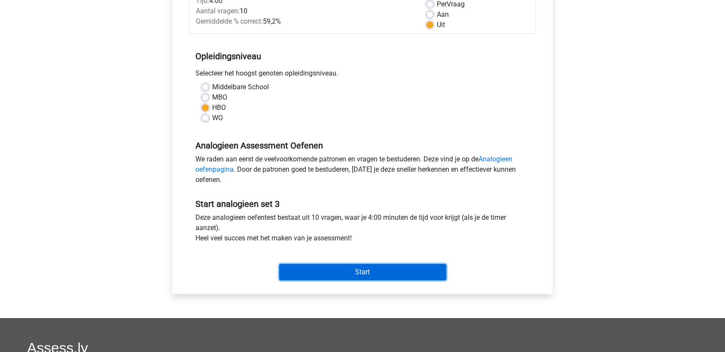
click at [399, 270] on input "Start" at bounding box center [362, 272] width 167 height 16
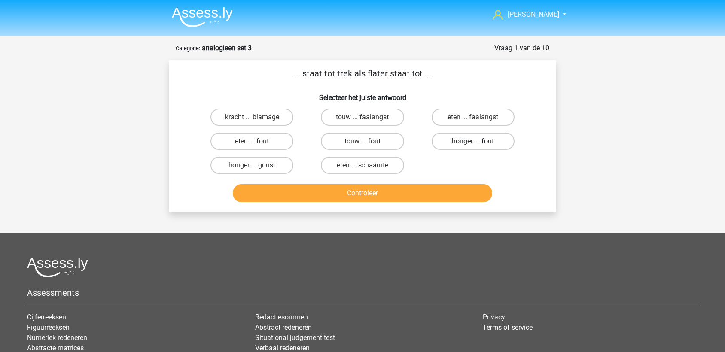
click at [480, 143] on label "honger ... fout" at bounding box center [472, 141] width 83 height 17
click at [478, 143] on input "honger ... fout" at bounding box center [476, 144] width 6 height 6
radio input "true"
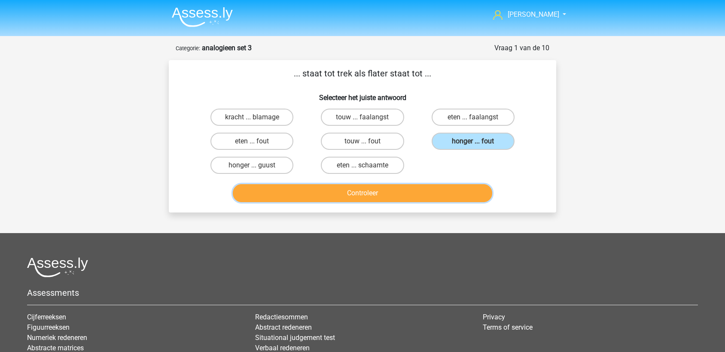
click at [446, 190] on button "Controleer" at bounding box center [363, 193] width 260 height 18
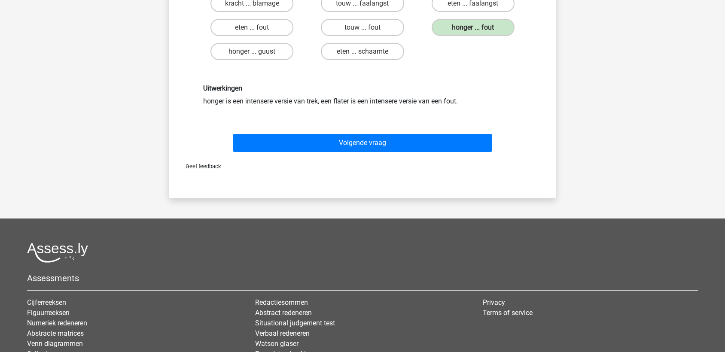
scroll to position [206, 0]
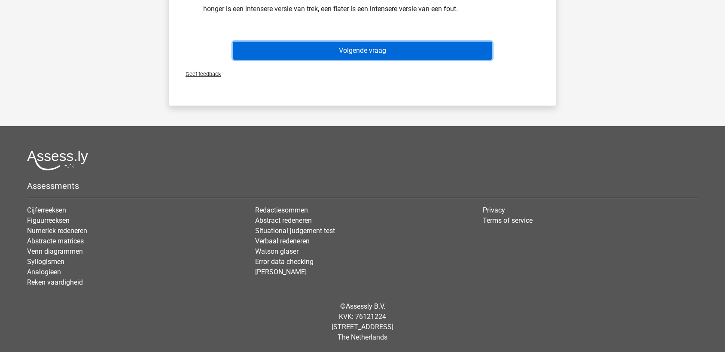
click at [402, 45] on button "Volgende vraag" at bounding box center [363, 51] width 260 height 18
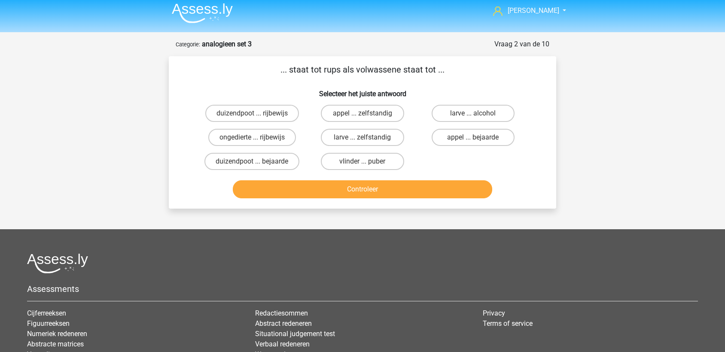
scroll to position [0, 0]
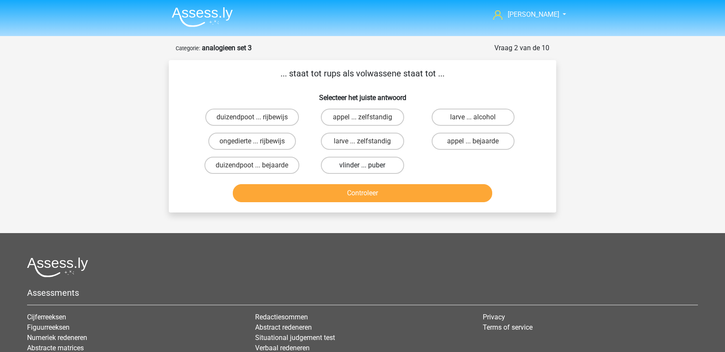
click at [360, 166] on label "vlinder ... puber" at bounding box center [362, 165] width 83 height 17
click at [362, 166] on input "vlinder ... puber" at bounding box center [365, 168] width 6 height 6
radio input "true"
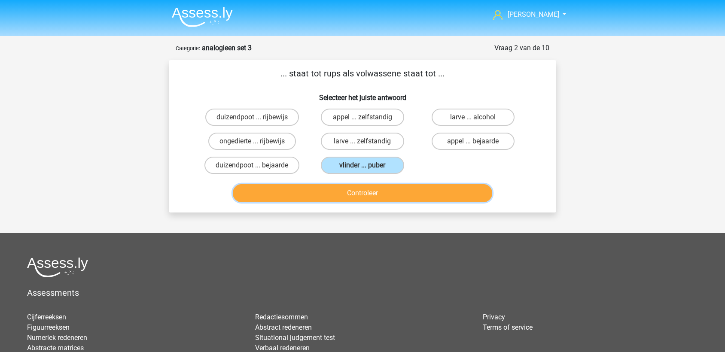
click at [370, 187] on button "Controleer" at bounding box center [363, 193] width 260 height 18
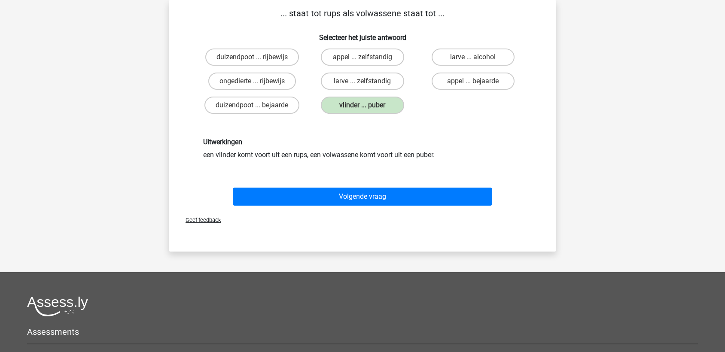
scroll to position [68, 0]
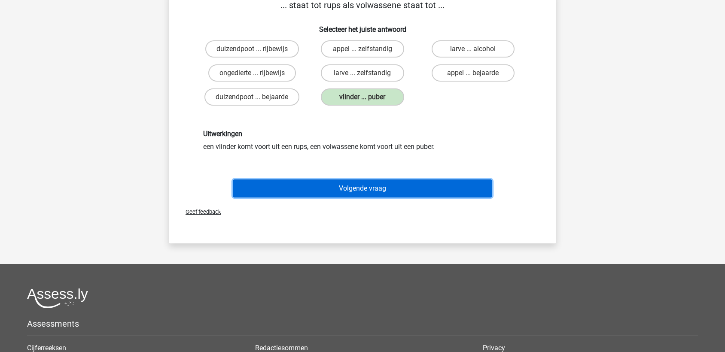
click at [371, 194] on button "Volgende vraag" at bounding box center [363, 188] width 260 height 18
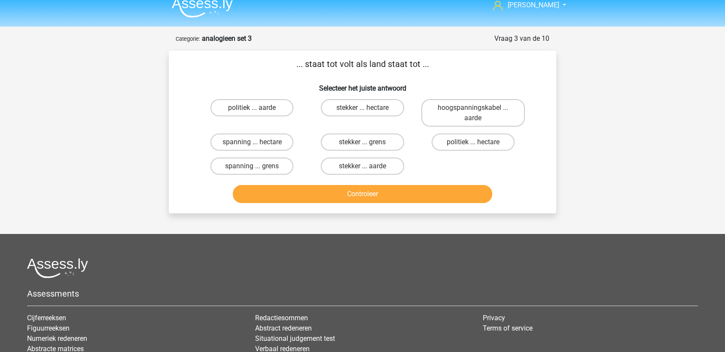
scroll to position [0, 0]
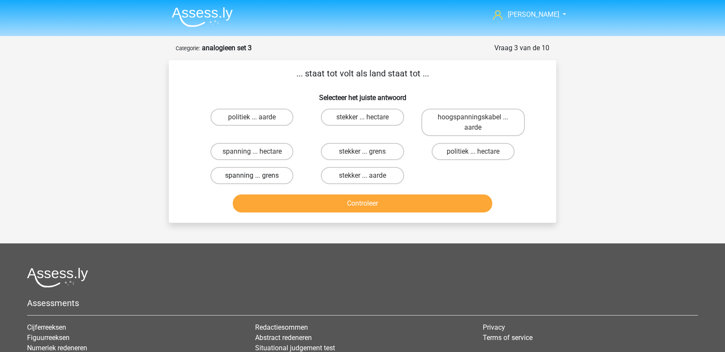
click at [255, 173] on label "spanning ... grens" at bounding box center [251, 175] width 83 height 17
click at [255, 176] on input "spanning ... grens" at bounding box center [255, 179] width 6 height 6
radio input "true"
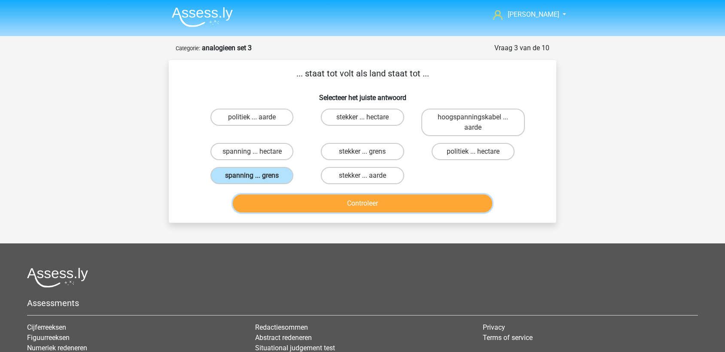
click at [336, 200] on button "Controleer" at bounding box center [363, 203] width 260 height 18
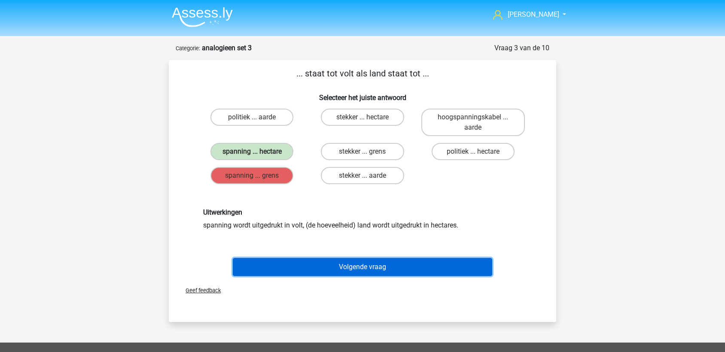
click at [400, 262] on button "Volgende vraag" at bounding box center [363, 267] width 260 height 18
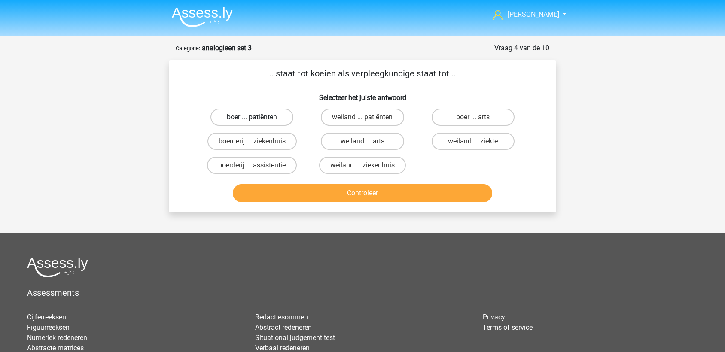
click at [260, 118] on label "boer ... patiënten" at bounding box center [251, 117] width 83 height 17
click at [258, 118] on input "boer ... patiënten" at bounding box center [255, 120] width 6 height 6
radio input "true"
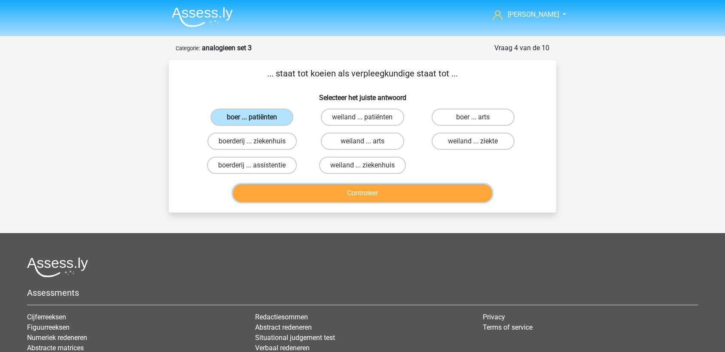
click at [342, 196] on button "Controleer" at bounding box center [363, 193] width 260 height 18
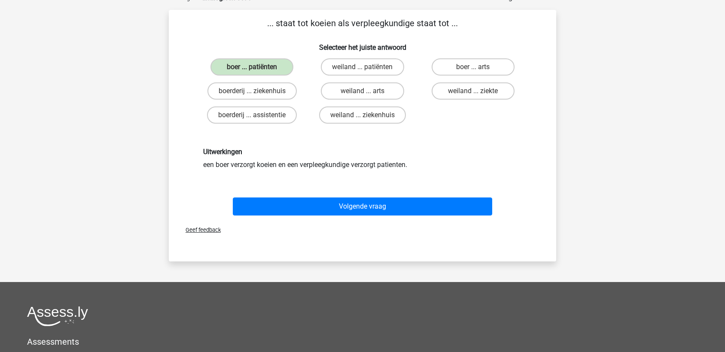
scroll to position [60, 0]
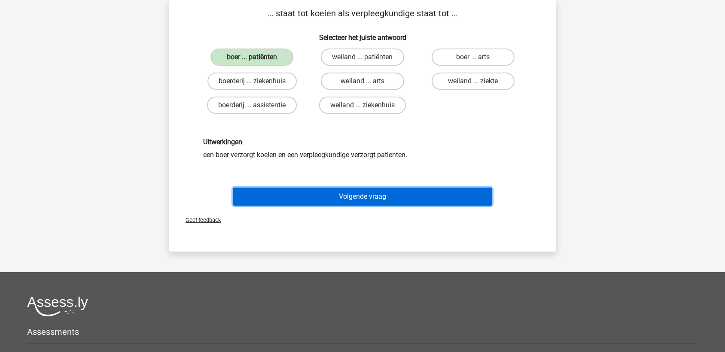
click at [362, 191] on button "Volgende vraag" at bounding box center [363, 197] width 260 height 18
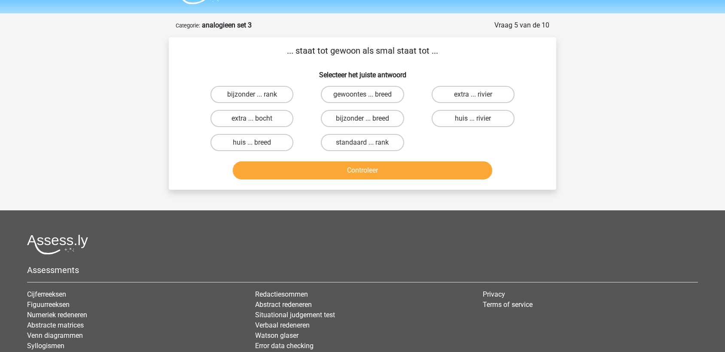
scroll to position [18, 0]
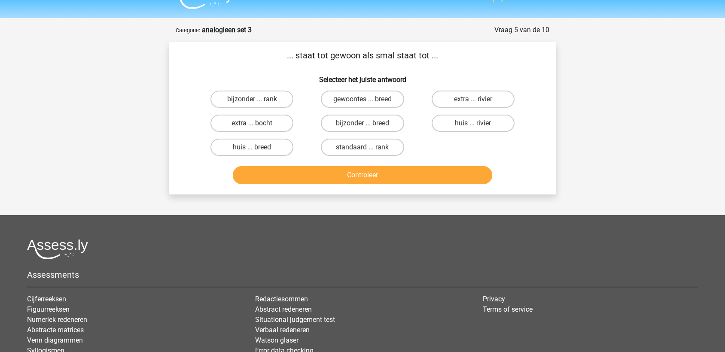
click at [364, 123] on input "bijzonder ... breed" at bounding box center [365, 126] width 6 height 6
radio input "true"
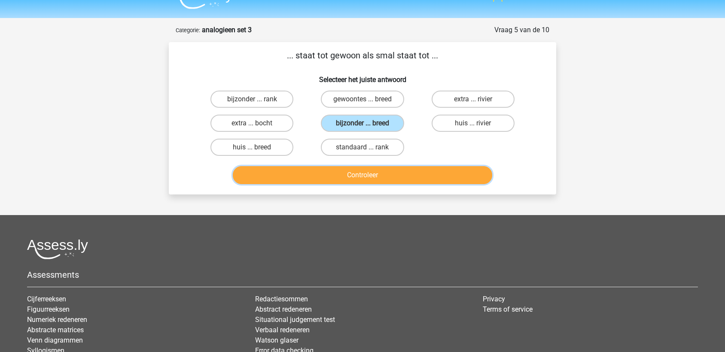
click at [375, 169] on button "Controleer" at bounding box center [363, 175] width 260 height 18
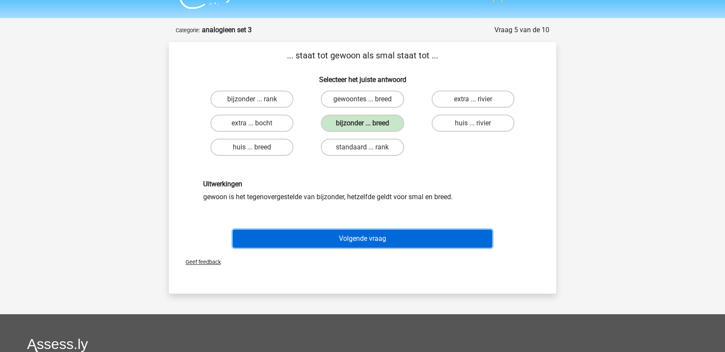
click at [385, 237] on button "Volgende vraag" at bounding box center [363, 239] width 260 height 18
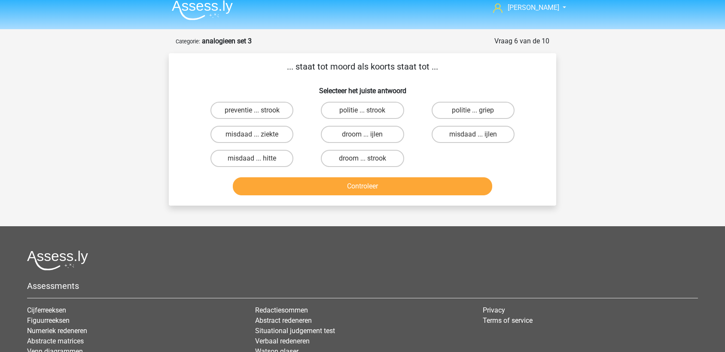
scroll to position [0, 0]
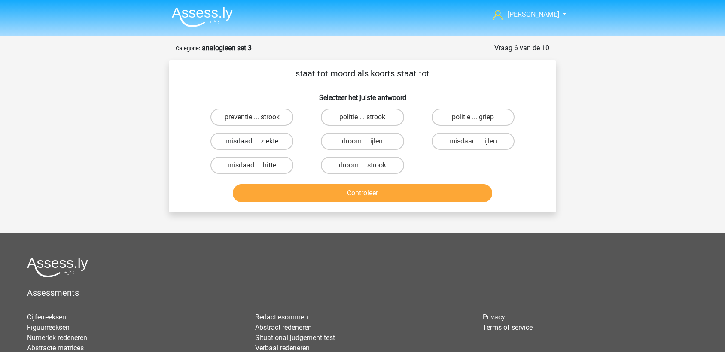
click at [243, 138] on label "misdaad ... ziekte" at bounding box center [251, 141] width 83 height 17
click at [252, 141] on input "misdaad ... ziekte" at bounding box center [255, 144] width 6 height 6
radio input "true"
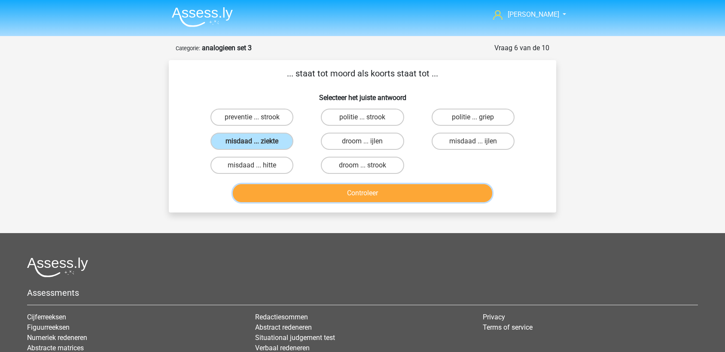
click at [326, 186] on button "Controleer" at bounding box center [363, 193] width 260 height 18
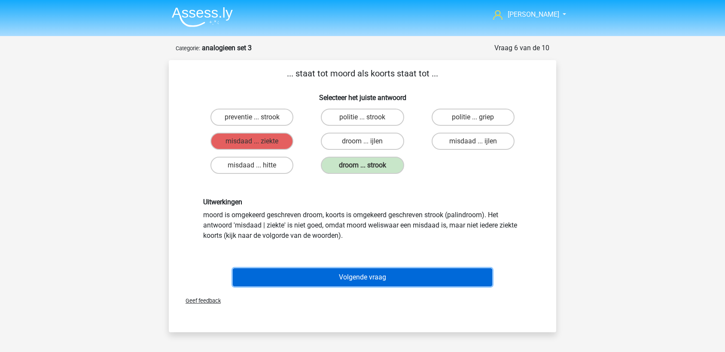
click at [377, 274] on button "Volgende vraag" at bounding box center [363, 277] width 260 height 18
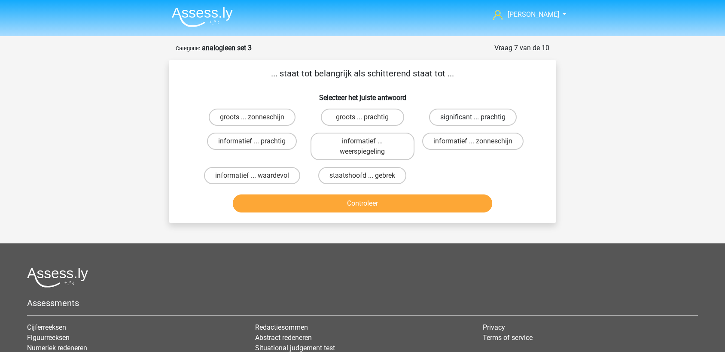
click at [488, 115] on label "significant ... prachtig" at bounding box center [473, 117] width 88 height 17
click at [478, 117] on input "significant ... prachtig" at bounding box center [476, 120] width 6 height 6
radio input "true"
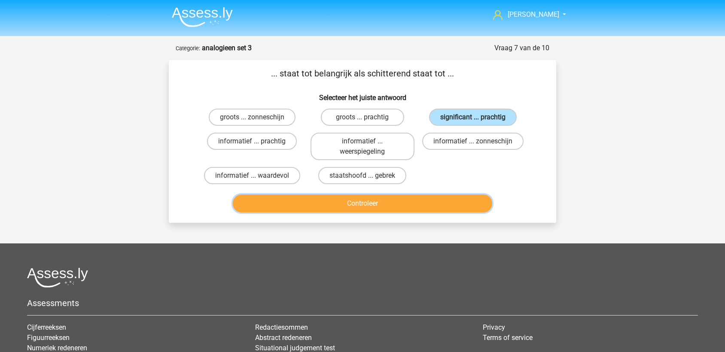
click at [451, 200] on button "Controleer" at bounding box center [363, 203] width 260 height 18
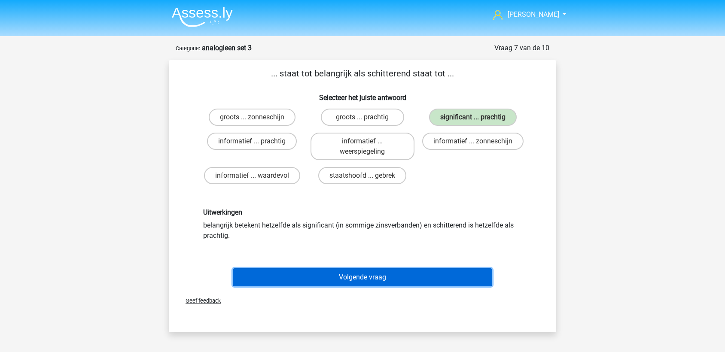
click at [390, 282] on button "Volgende vraag" at bounding box center [363, 277] width 260 height 18
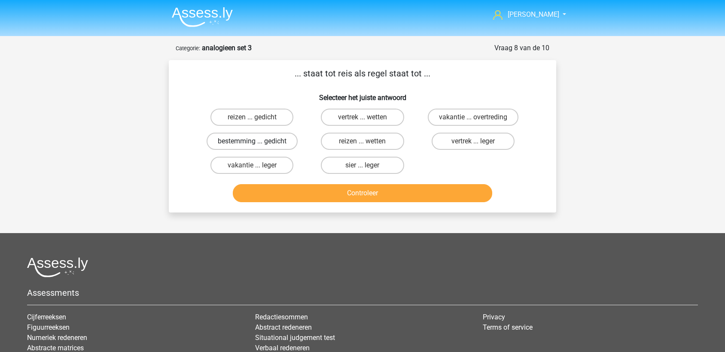
click at [268, 145] on label "bestemming ... gedicht" at bounding box center [251, 141] width 91 height 17
click at [258, 145] on input "bestemming ... gedicht" at bounding box center [255, 144] width 6 height 6
radio input "true"
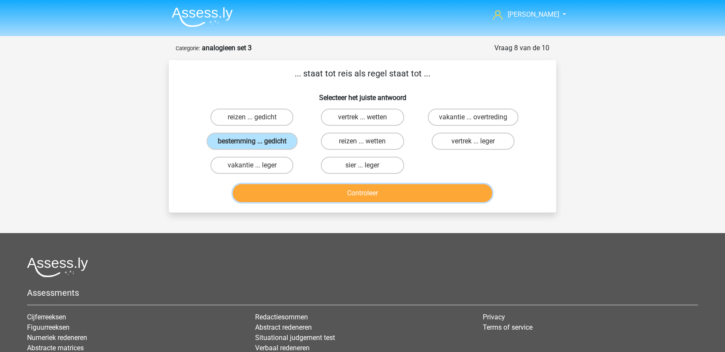
click at [316, 199] on button "Controleer" at bounding box center [363, 193] width 260 height 18
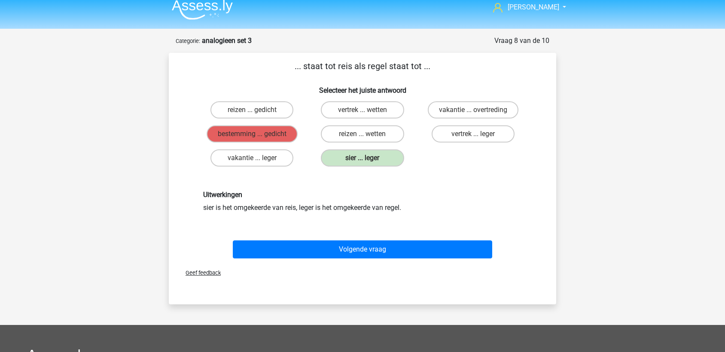
scroll to position [9, 0]
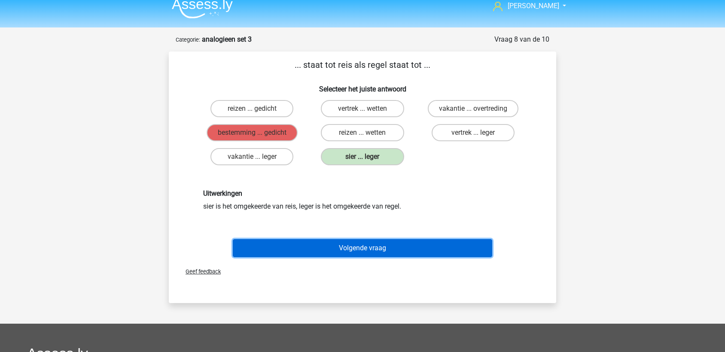
click at [358, 249] on button "Volgende vraag" at bounding box center [363, 248] width 260 height 18
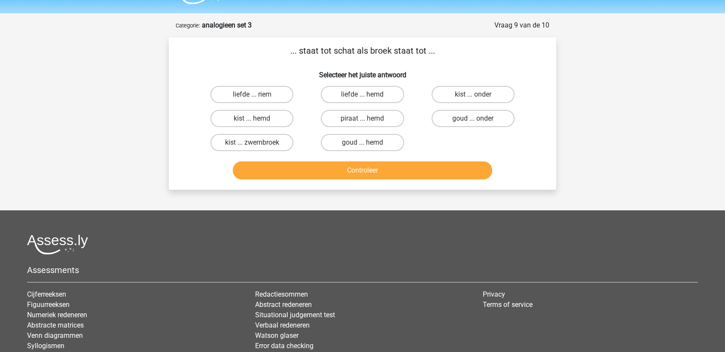
scroll to position [0, 0]
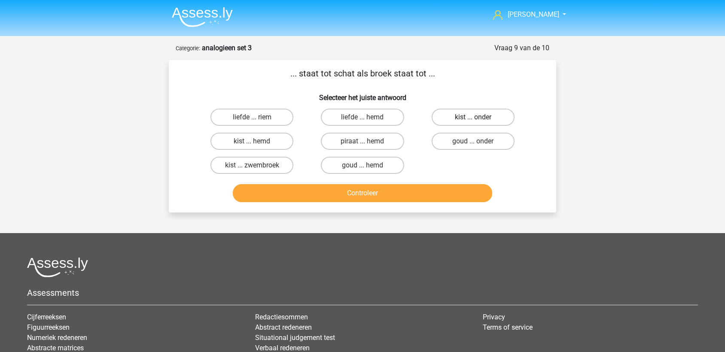
click at [483, 118] on label "kist ... onder" at bounding box center [472, 117] width 83 height 17
click at [478, 118] on input "kist ... onder" at bounding box center [476, 120] width 6 height 6
radio input "true"
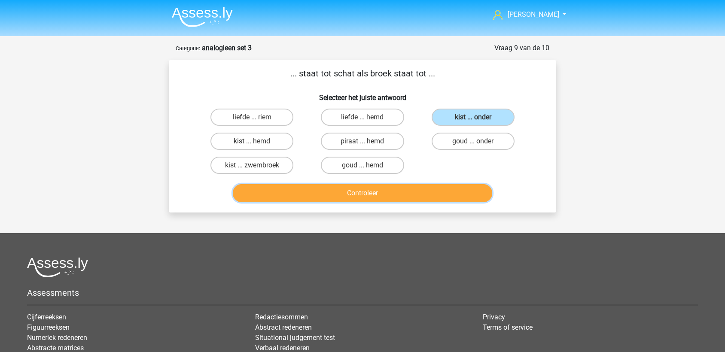
click at [467, 193] on button "Controleer" at bounding box center [363, 193] width 260 height 18
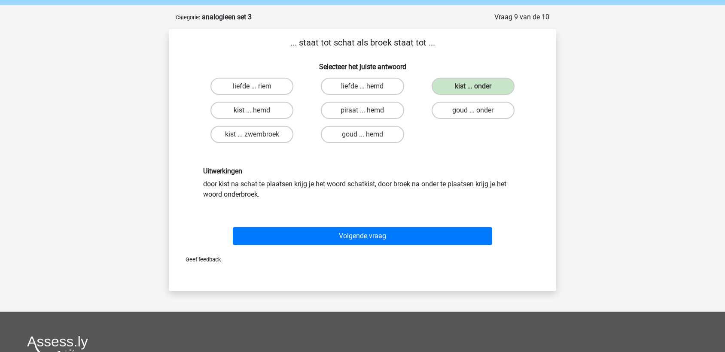
scroll to position [52, 0]
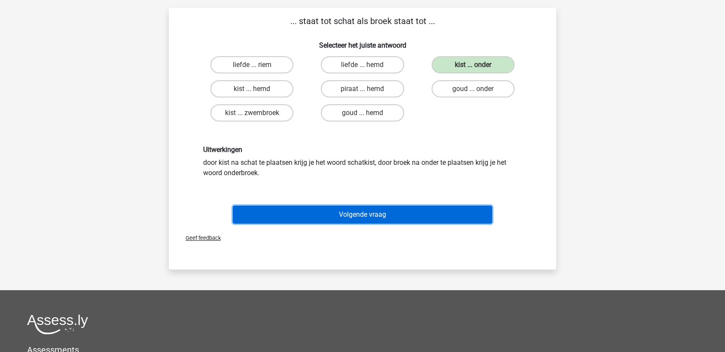
click at [439, 216] on button "Volgende vraag" at bounding box center [363, 215] width 260 height 18
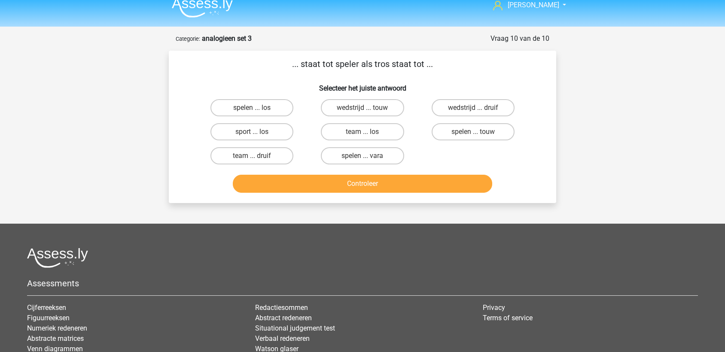
scroll to position [0, 0]
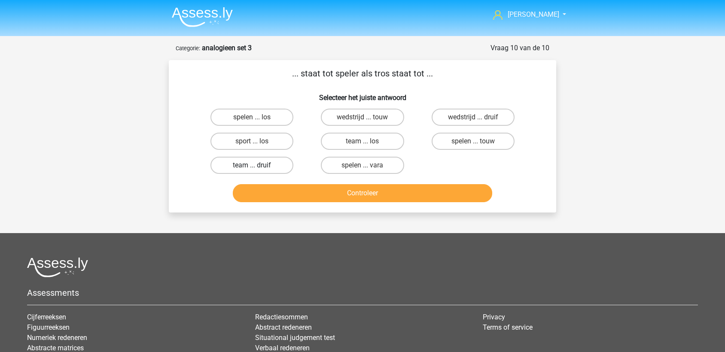
click at [245, 164] on label "team ... druif" at bounding box center [251, 165] width 83 height 17
click at [252, 165] on input "team ... druif" at bounding box center [255, 168] width 6 height 6
radio input "true"
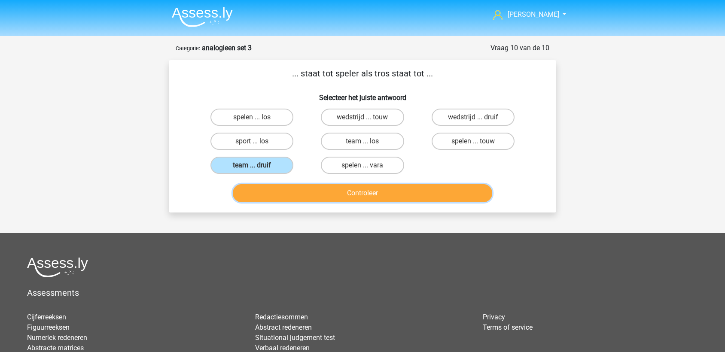
click at [352, 186] on button "Controleer" at bounding box center [363, 193] width 260 height 18
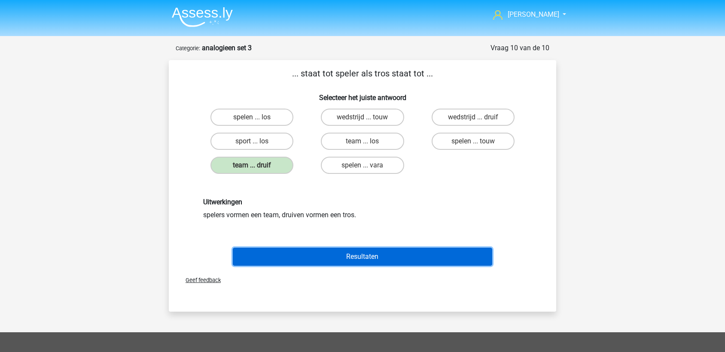
click at [389, 261] on button "Resultaten" at bounding box center [363, 257] width 260 height 18
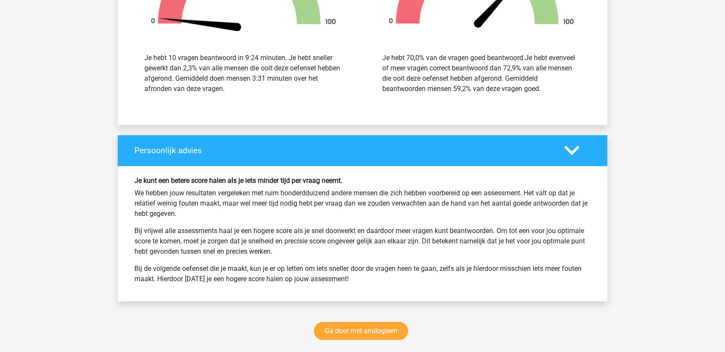
scroll to position [1029, 0]
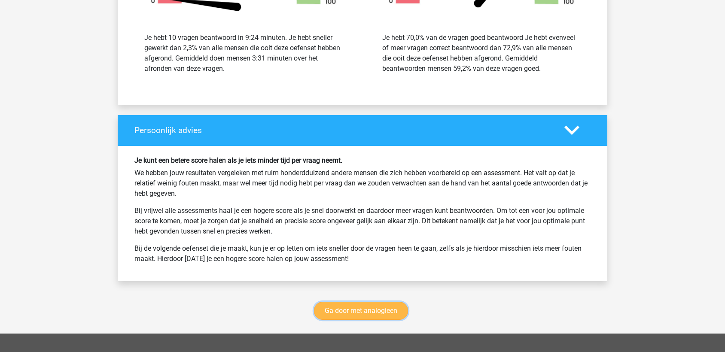
click at [372, 305] on link "Ga door met analogieen" at bounding box center [361, 311] width 94 height 18
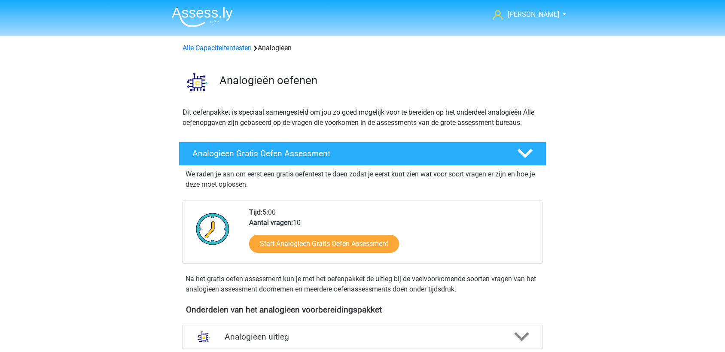
scroll to position [352, 0]
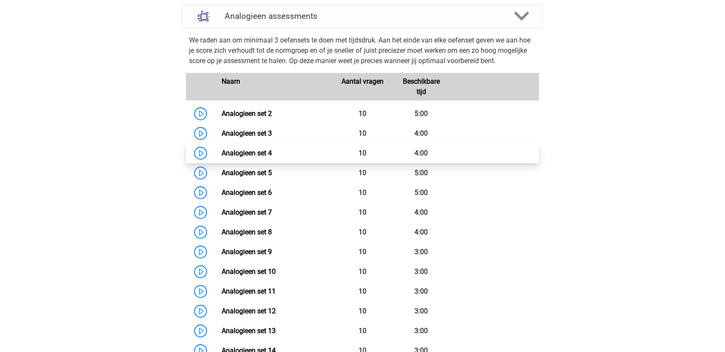
click at [270, 149] on link "Analogieen set 4" at bounding box center [247, 153] width 50 height 8
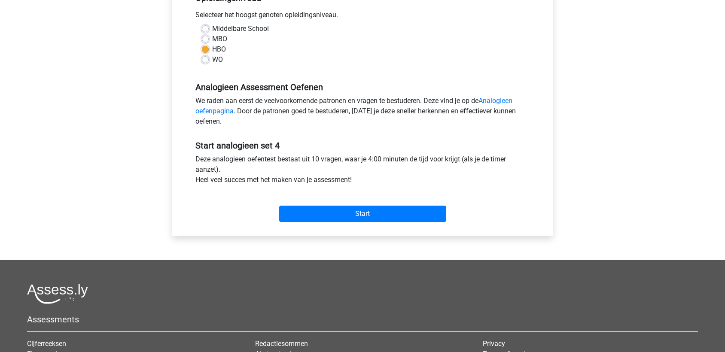
scroll to position [195, 0]
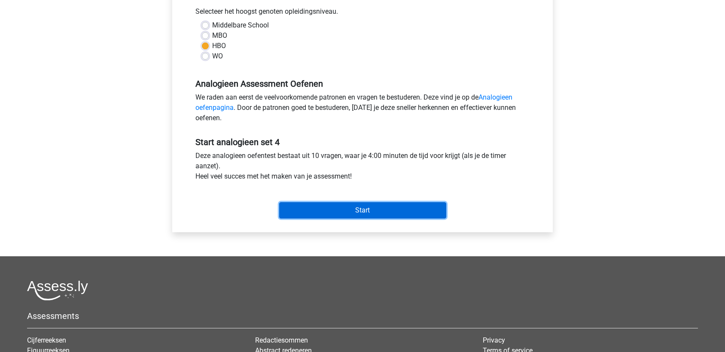
click at [379, 216] on input "Start" at bounding box center [362, 210] width 167 height 16
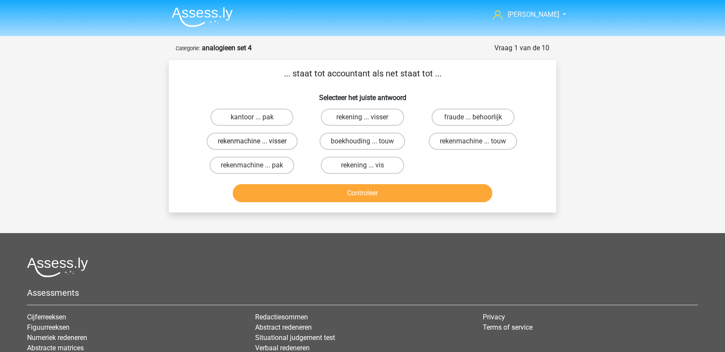
click at [267, 141] on label "rekenmachine ... visser" at bounding box center [251, 141] width 91 height 17
click at [258, 141] on input "rekenmachine ... visser" at bounding box center [255, 144] width 6 height 6
radio input "true"
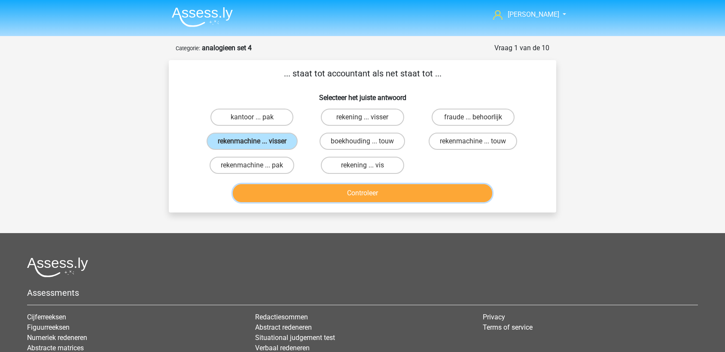
click at [316, 191] on button "Controleer" at bounding box center [363, 193] width 260 height 18
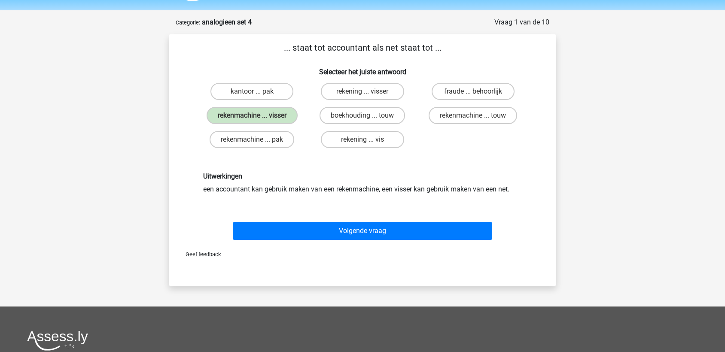
scroll to position [61, 0]
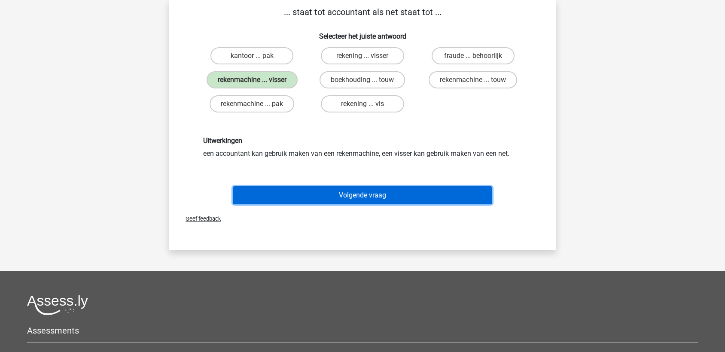
click at [344, 195] on button "Volgende vraag" at bounding box center [363, 195] width 260 height 18
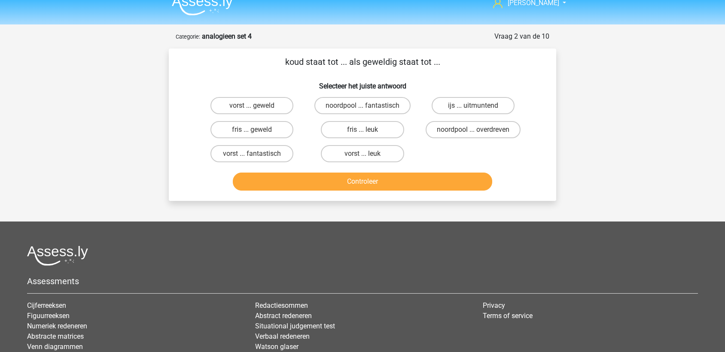
scroll to position [0, 0]
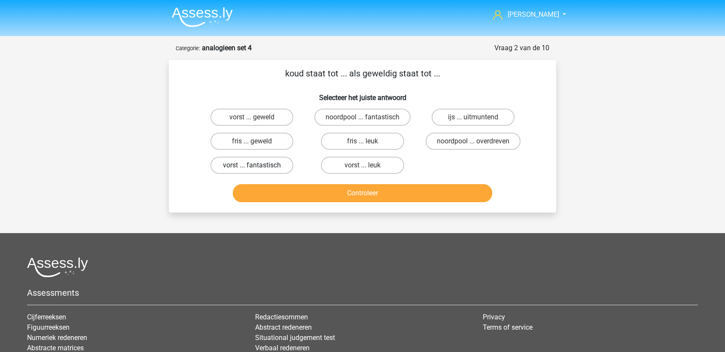
click at [258, 165] on label "vorst ... fantastisch" at bounding box center [251, 165] width 83 height 17
click at [258, 165] on input "vorst ... fantastisch" at bounding box center [255, 168] width 6 height 6
radio input "true"
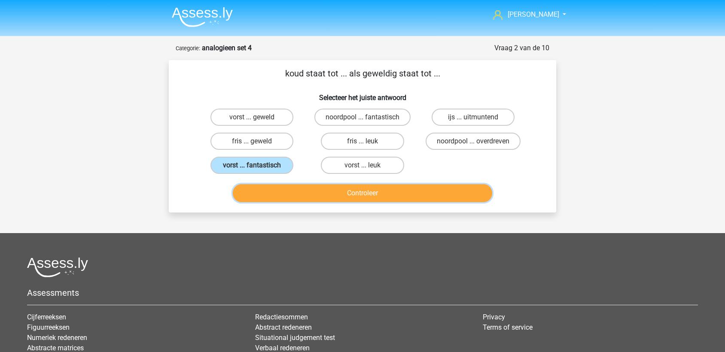
click at [342, 196] on button "Controleer" at bounding box center [363, 193] width 260 height 18
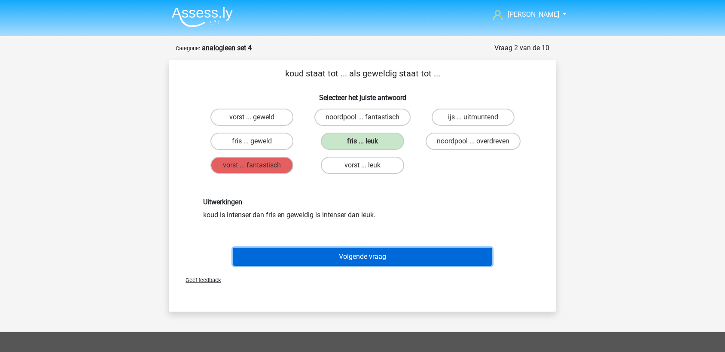
click at [379, 251] on button "Volgende vraag" at bounding box center [363, 257] width 260 height 18
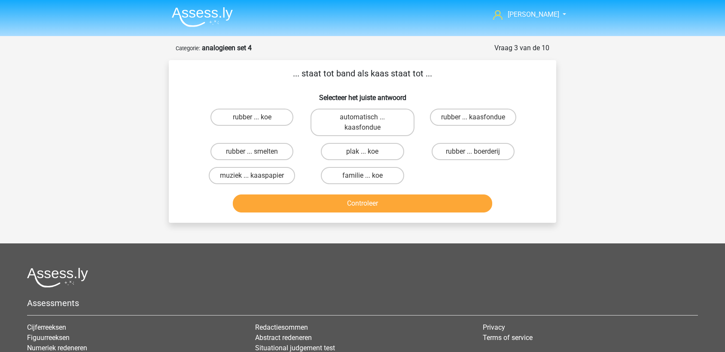
scroll to position [43, 0]
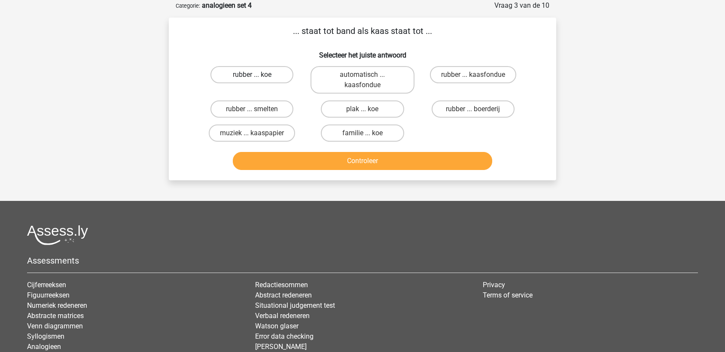
click at [261, 71] on label "rubber ... koe" at bounding box center [251, 74] width 83 height 17
click at [258, 75] on input "rubber ... koe" at bounding box center [255, 78] width 6 height 6
radio input "true"
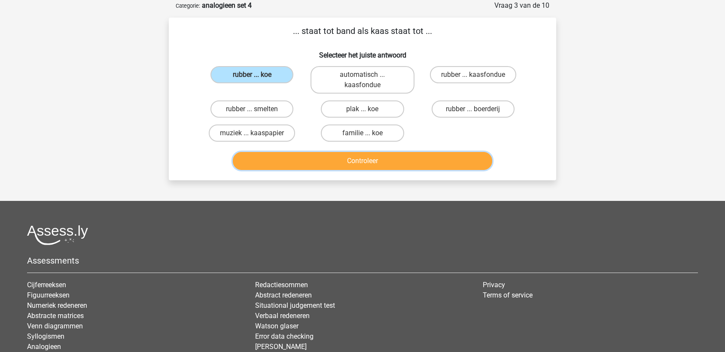
click at [348, 159] on button "Controleer" at bounding box center [363, 161] width 260 height 18
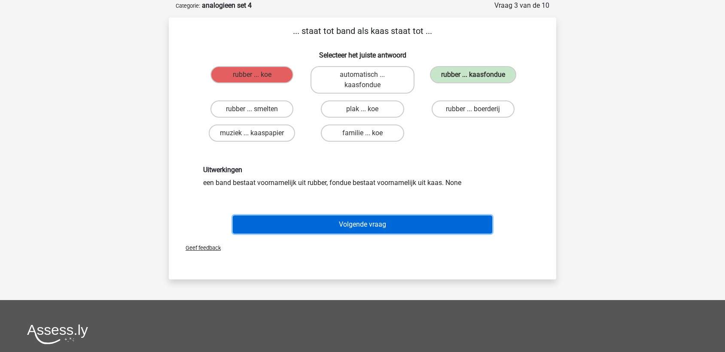
click at [381, 222] on button "Volgende vraag" at bounding box center [363, 225] width 260 height 18
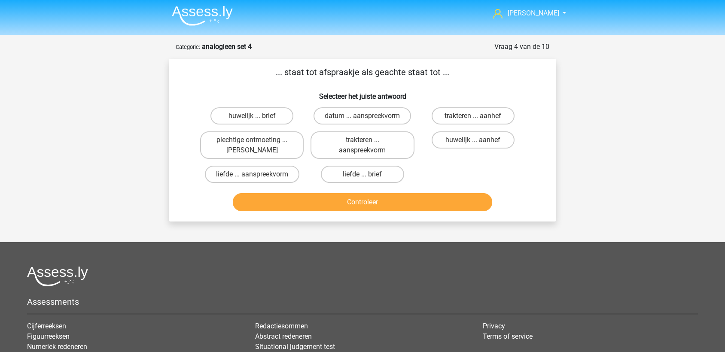
scroll to position [0, 0]
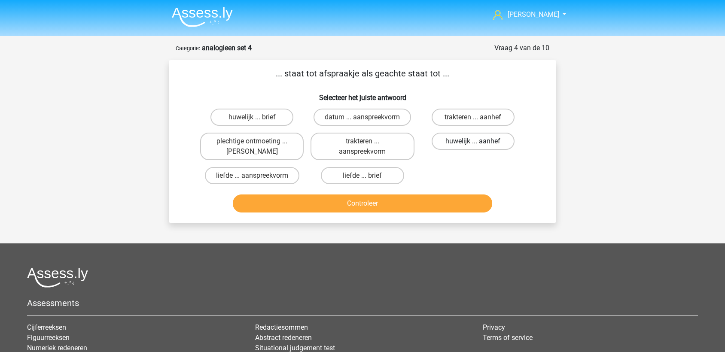
click at [471, 148] on label "huwelijk ... aanhef" at bounding box center [472, 141] width 83 height 17
click at [473, 147] on input "huwelijk ... aanhef" at bounding box center [476, 144] width 6 height 6
radio input "true"
click at [251, 148] on label "plechtige ontmoeting ... hoi" at bounding box center [251, 146] width 103 height 27
click at [252, 147] on input "plechtige ontmoeting ... hoi" at bounding box center [255, 144] width 6 height 6
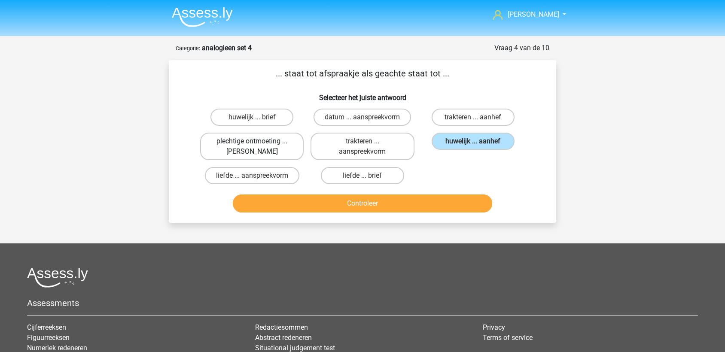
radio input "true"
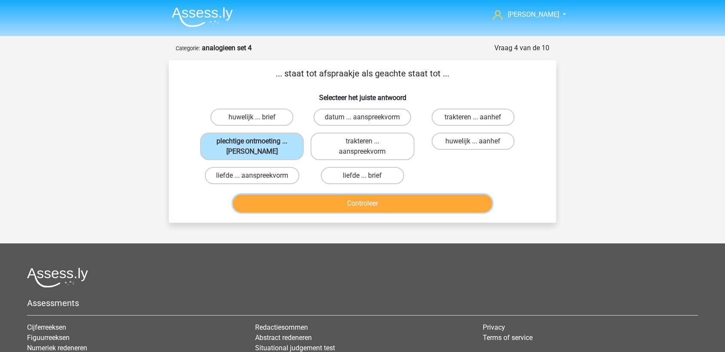
click at [351, 205] on button "Controleer" at bounding box center [363, 203] width 260 height 18
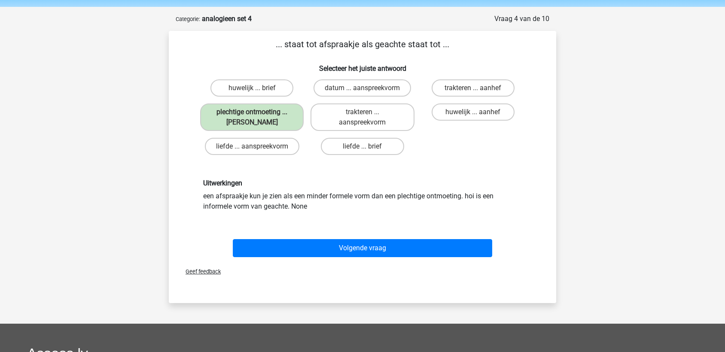
scroll to position [40, 0]
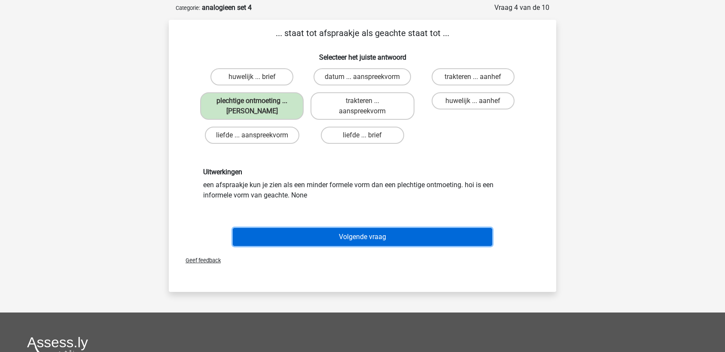
click at [363, 231] on button "Volgende vraag" at bounding box center [363, 237] width 260 height 18
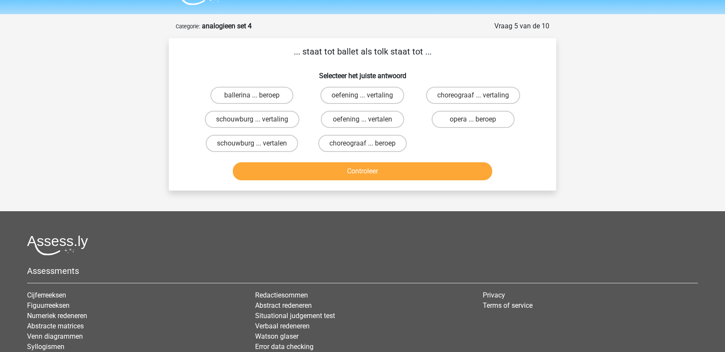
scroll to position [0, 0]
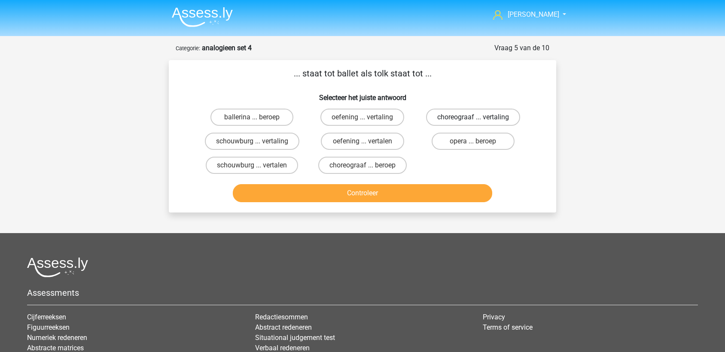
click at [465, 118] on label "choreograaf ... vertaling" at bounding box center [473, 117] width 94 height 17
click at [473, 118] on input "choreograaf ... vertaling" at bounding box center [476, 120] width 6 height 6
radio input "true"
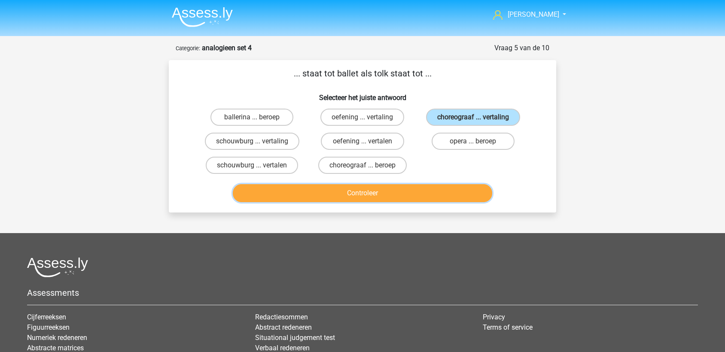
click at [452, 194] on button "Controleer" at bounding box center [363, 193] width 260 height 18
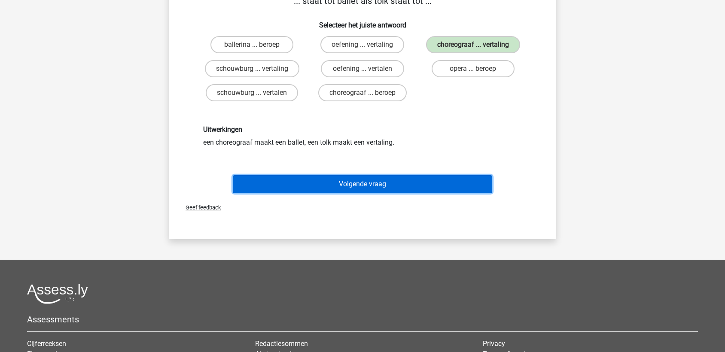
click at [382, 181] on button "Volgende vraag" at bounding box center [363, 184] width 260 height 18
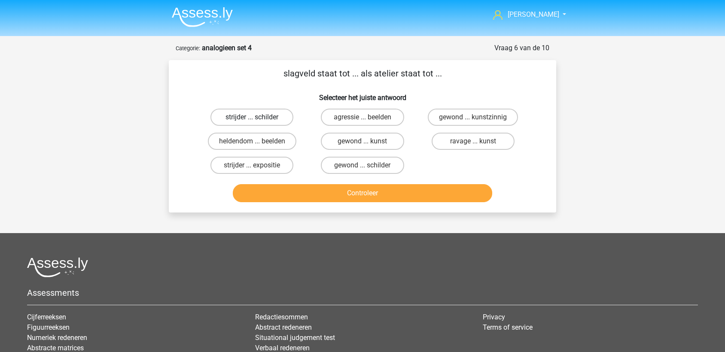
click at [249, 116] on label "strijder ... schilder" at bounding box center [251, 117] width 83 height 17
click at [252, 117] on input "strijder ... schilder" at bounding box center [255, 120] width 6 height 6
radio input "true"
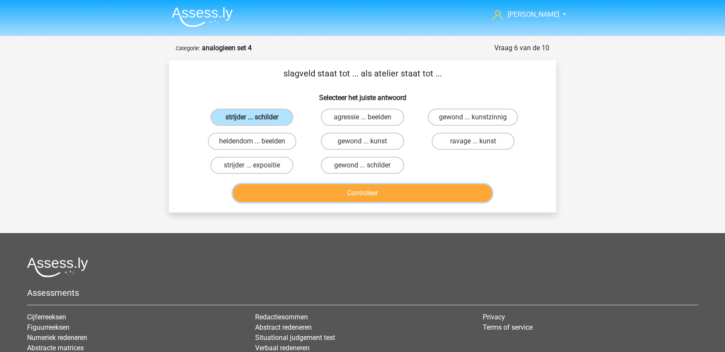
click at [328, 191] on button "Controleer" at bounding box center [363, 193] width 260 height 18
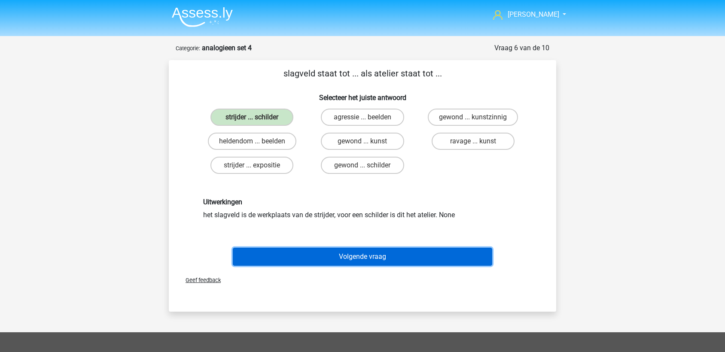
click at [364, 260] on button "Volgende vraag" at bounding box center [363, 257] width 260 height 18
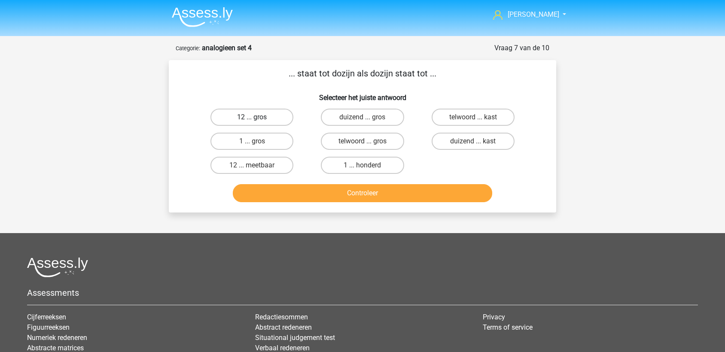
click at [258, 117] on label "12 ... gros" at bounding box center [251, 117] width 83 height 17
click at [258, 117] on input "12 ... gros" at bounding box center [255, 120] width 6 height 6
radio input "true"
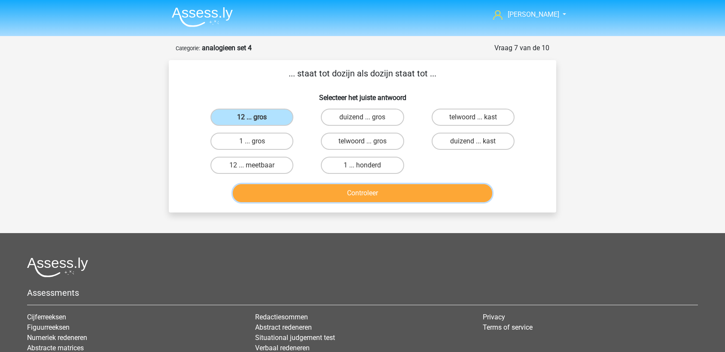
click at [331, 198] on button "Controleer" at bounding box center [363, 193] width 260 height 18
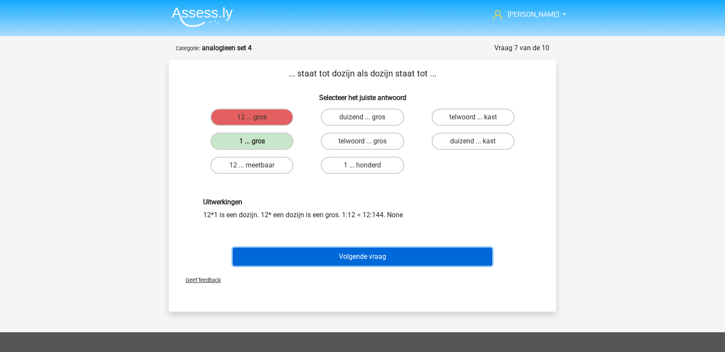
click at [353, 250] on button "Volgende vraag" at bounding box center [363, 257] width 260 height 18
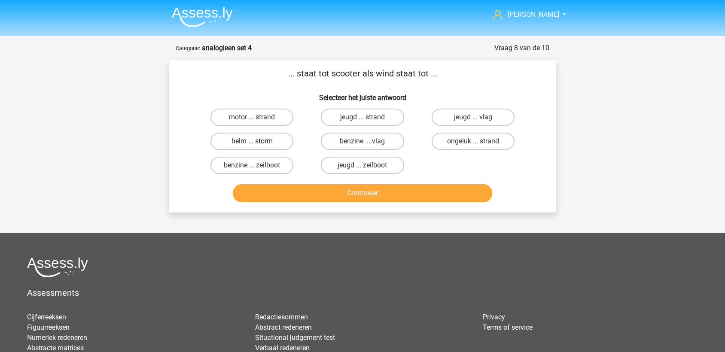
click at [251, 142] on label "helm ... storm" at bounding box center [251, 141] width 83 height 17
click at [252, 142] on input "helm ... storm" at bounding box center [255, 144] width 6 height 6
radio input "true"
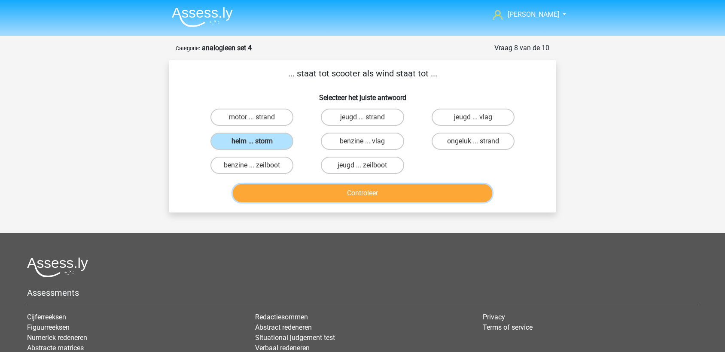
click at [335, 201] on button "Controleer" at bounding box center [363, 193] width 260 height 18
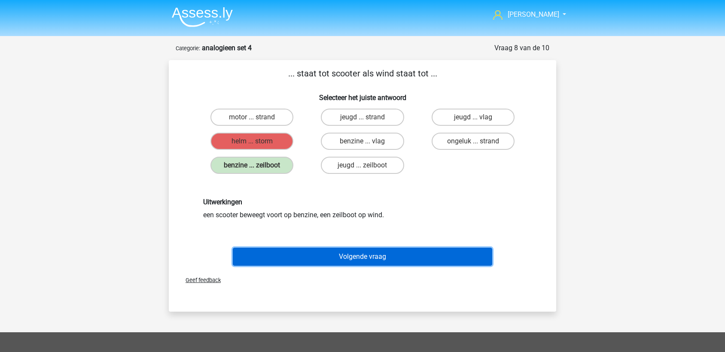
click at [388, 255] on button "Volgende vraag" at bounding box center [363, 257] width 260 height 18
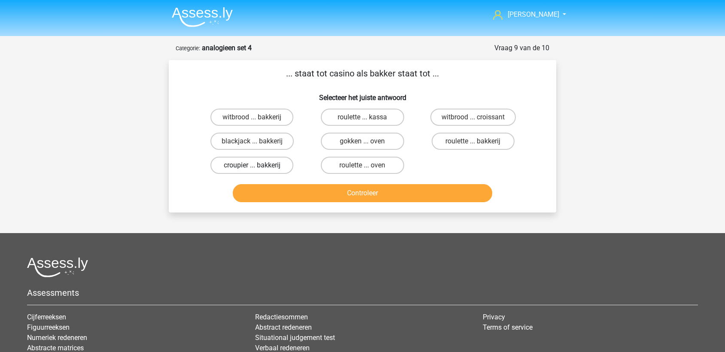
click at [259, 166] on label "croupier ... bakkerij" at bounding box center [251, 165] width 83 height 17
click at [258, 166] on input "croupier ... bakkerij" at bounding box center [255, 168] width 6 height 6
radio input "true"
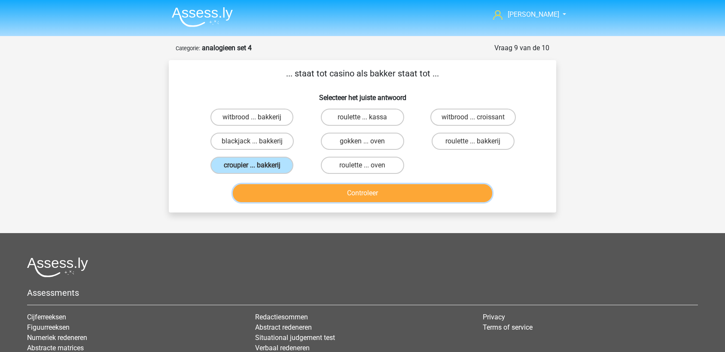
click at [352, 188] on button "Controleer" at bounding box center [363, 193] width 260 height 18
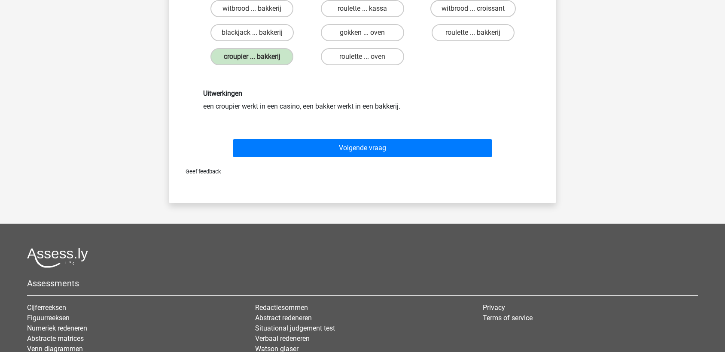
scroll to position [113, 0]
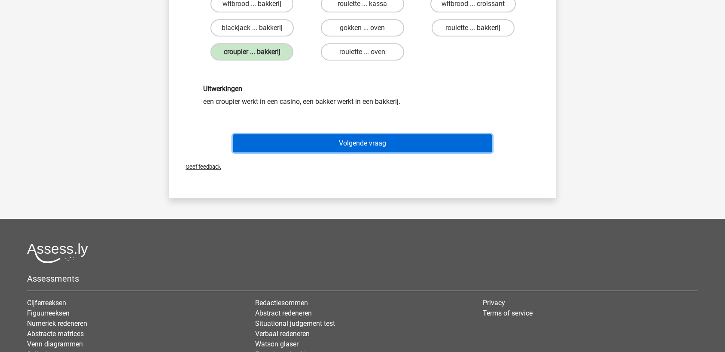
click at [350, 143] on button "Volgende vraag" at bounding box center [363, 143] width 260 height 18
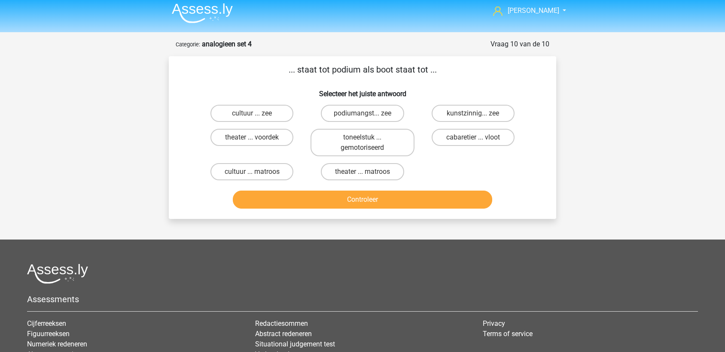
scroll to position [0, 0]
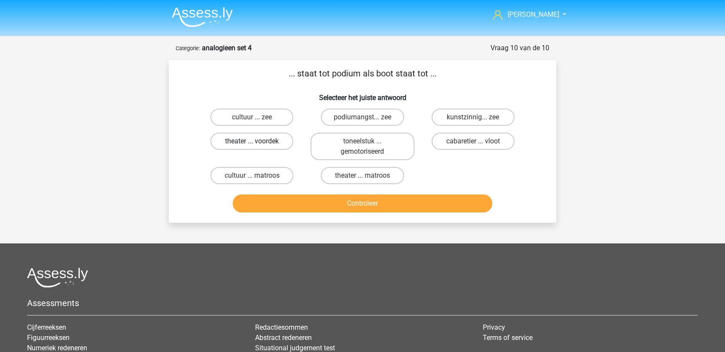
click at [262, 140] on label "theater ... voordek" at bounding box center [251, 141] width 83 height 17
click at [258, 141] on input "theater ... voordek" at bounding box center [255, 144] width 6 height 6
radio input "true"
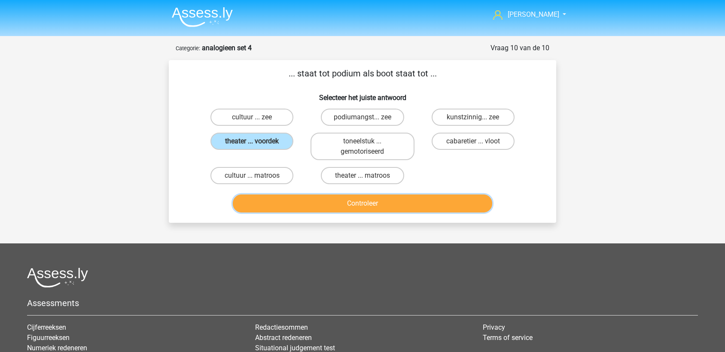
click at [372, 203] on button "Controleer" at bounding box center [363, 203] width 260 height 18
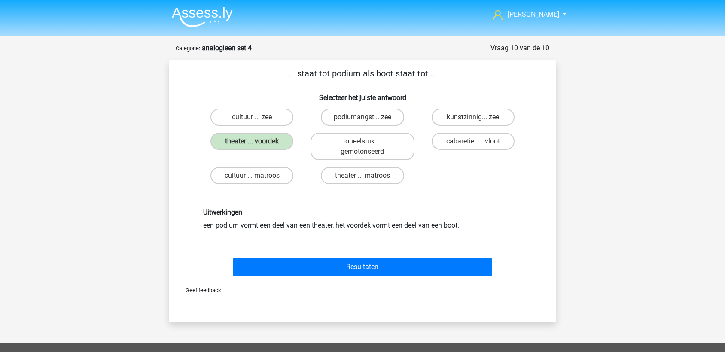
click at [401, 275] on div "Resultaten" at bounding box center [362, 268] width 331 height 21
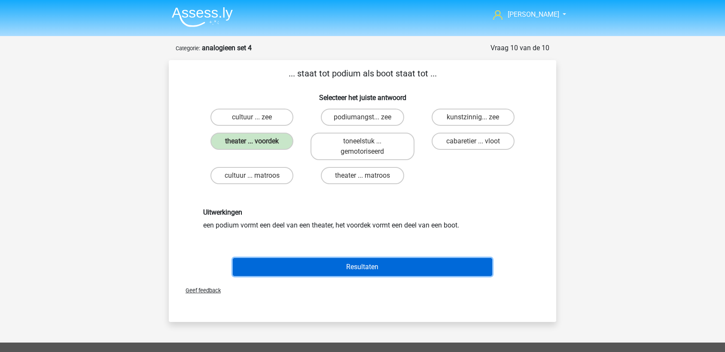
click at [413, 267] on button "Resultaten" at bounding box center [363, 267] width 260 height 18
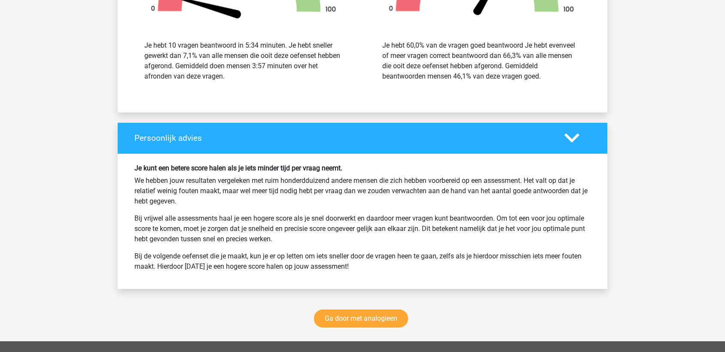
scroll to position [1022, 0]
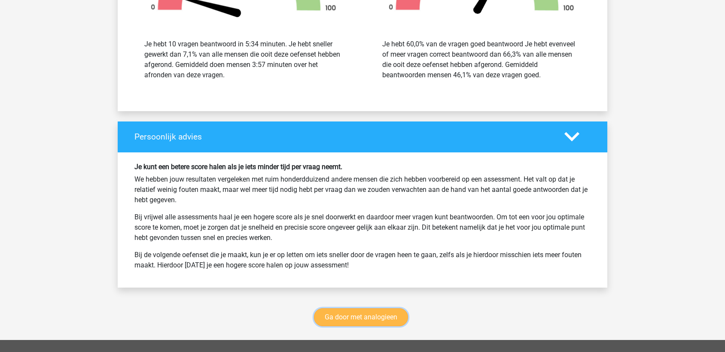
click at [375, 316] on link "Ga door met analogieen" at bounding box center [361, 317] width 94 height 18
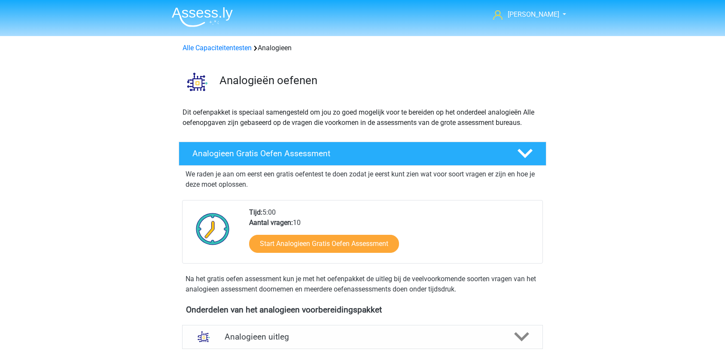
click at [202, 8] on img at bounding box center [202, 17] width 61 height 20
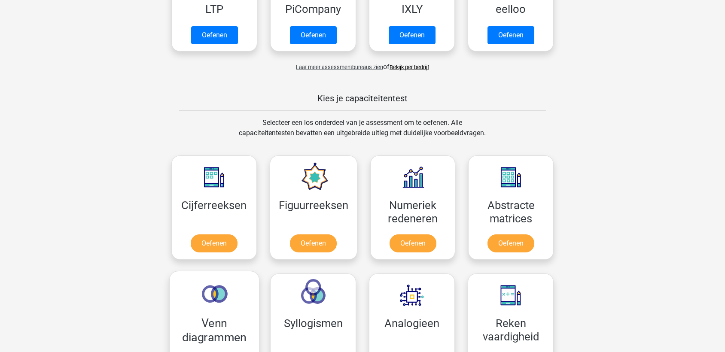
scroll to position [213, 0]
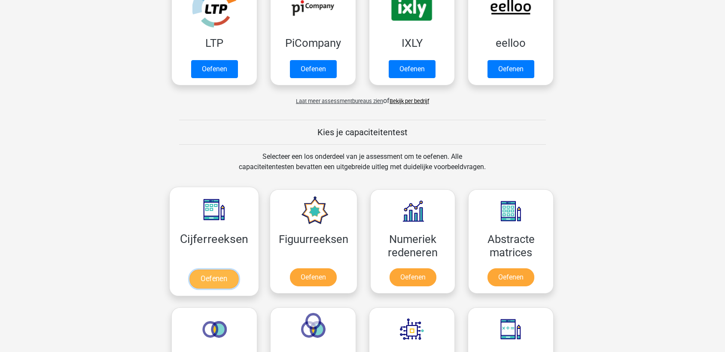
click at [216, 276] on link "Oefenen" at bounding box center [213, 279] width 49 height 19
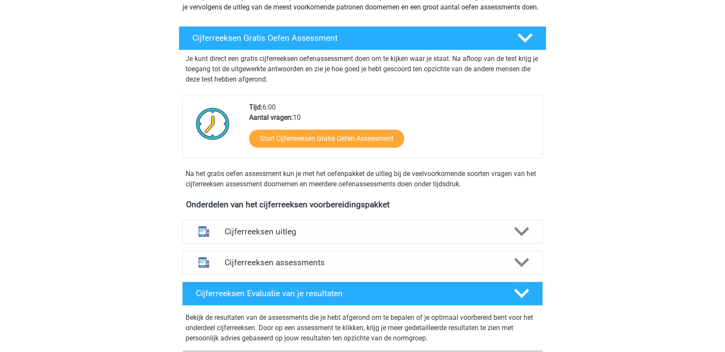
scroll to position [332, 0]
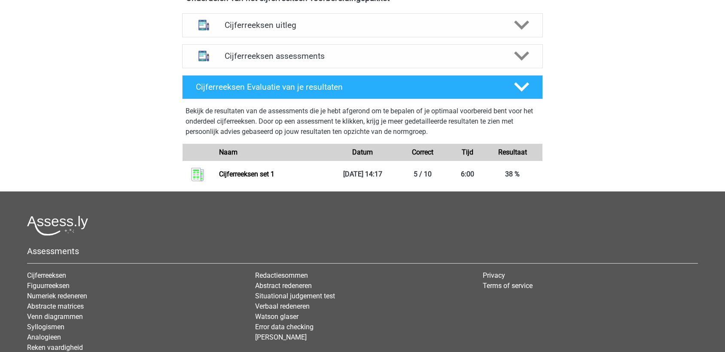
click at [431, 72] on div "Cijferreeksen assessments We raden je aan om minimaal 3 oefensets te doen met t…" at bounding box center [362, 56] width 394 height 31
click at [474, 61] on h4 "Cijferreeksen assessments" at bounding box center [363, 56] width 276 height 10
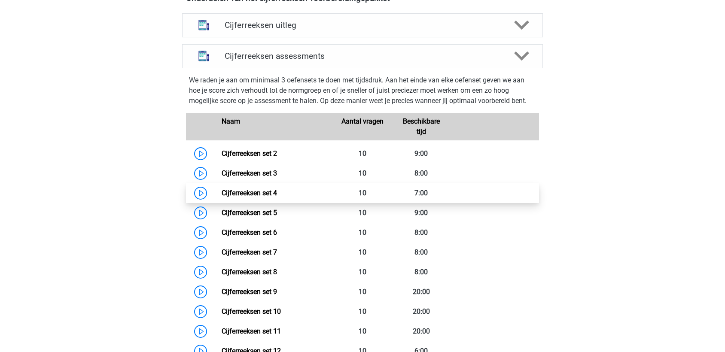
click at [240, 197] on link "Cijferreeksen set 4" at bounding box center [249, 193] width 55 height 8
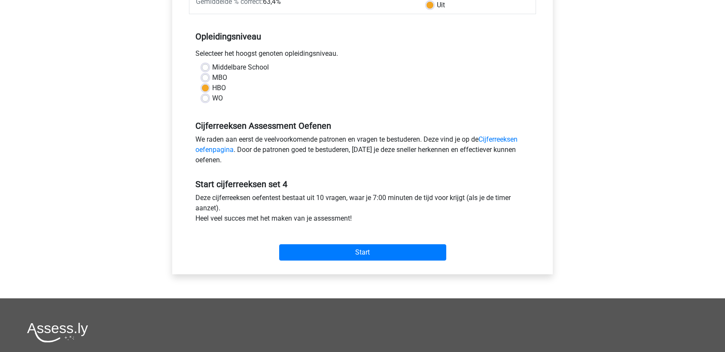
scroll to position [159, 0]
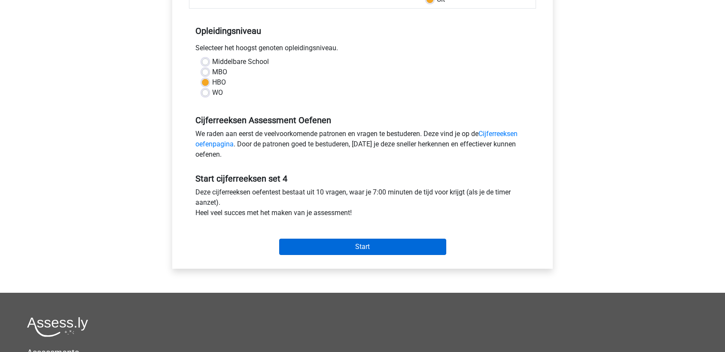
drag, startPoint x: 319, startPoint y: 236, endPoint x: 332, endPoint y: 246, distance: 16.5
click at [332, 246] on div "Start" at bounding box center [362, 240] width 347 height 30
click at [332, 246] on input "Start" at bounding box center [362, 247] width 167 height 16
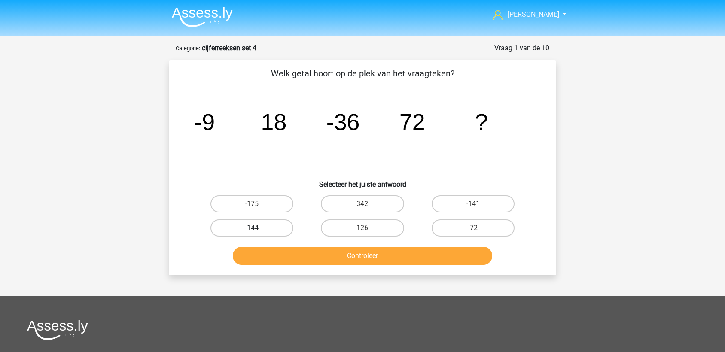
click at [261, 228] on label "-144" at bounding box center [251, 227] width 83 height 17
click at [258, 228] on input "-144" at bounding box center [255, 231] width 6 height 6
radio input "true"
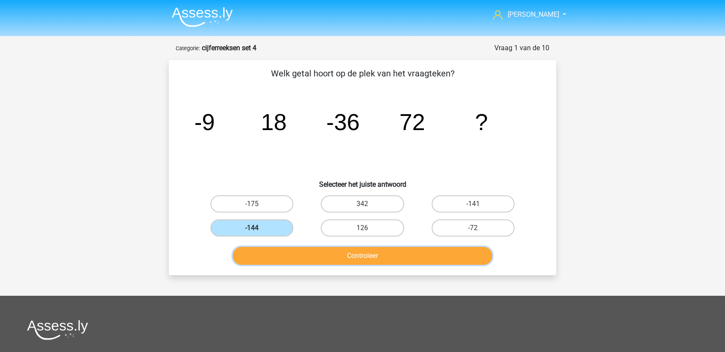
click at [356, 261] on button "Controleer" at bounding box center [363, 256] width 260 height 18
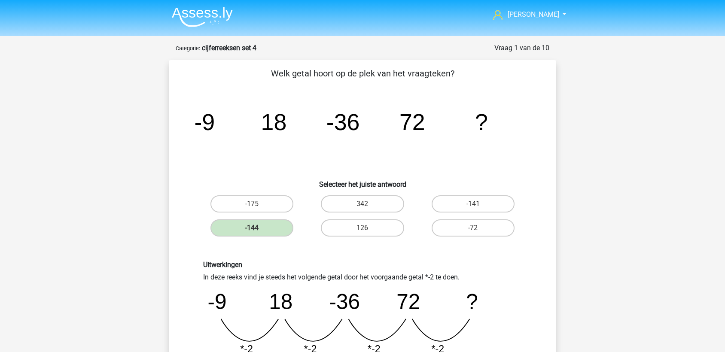
scroll to position [247, 0]
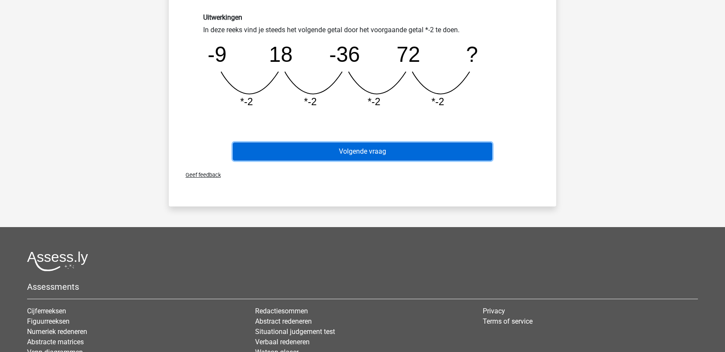
click at [417, 150] on button "Volgende vraag" at bounding box center [363, 152] width 260 height 18
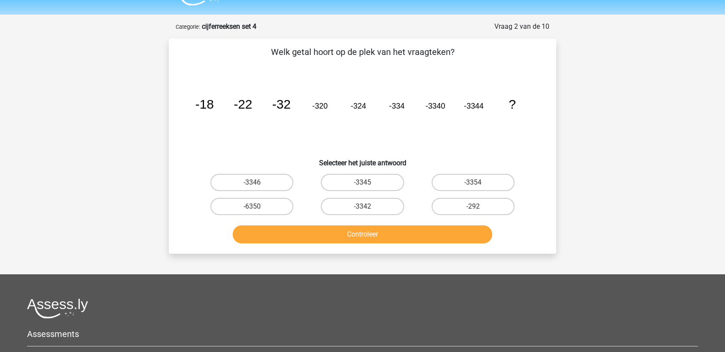
scroll to position [0, 0]
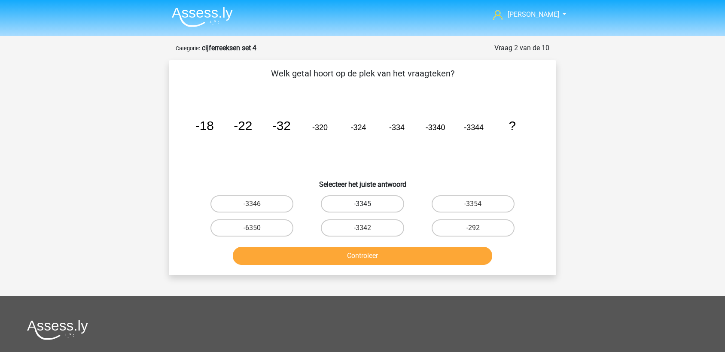
click at [371, 205] on label "-3345" at bounding box center [362, 203] width 83 height 17
click at [368, 205] on input "-3345" at bounding box center [365, 207] width 6 height 6
radio input "true"
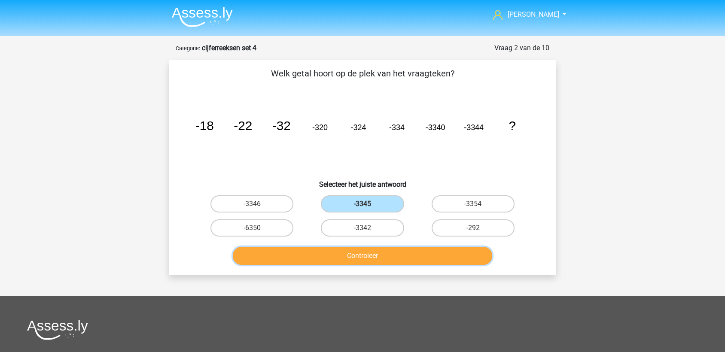
click at [393, 257] on button "Controleer" at bounding box center [363, 256] width 260 height 18
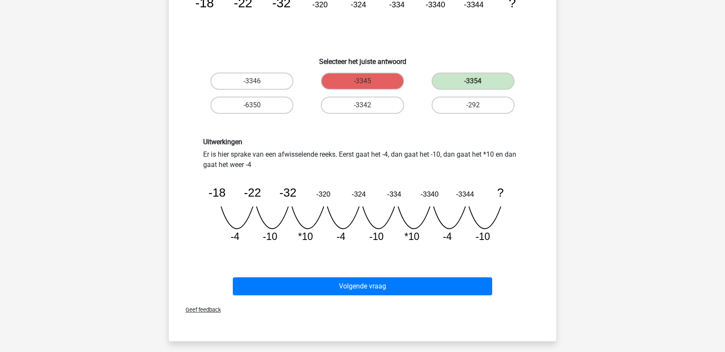
scroll to position [123, 0]
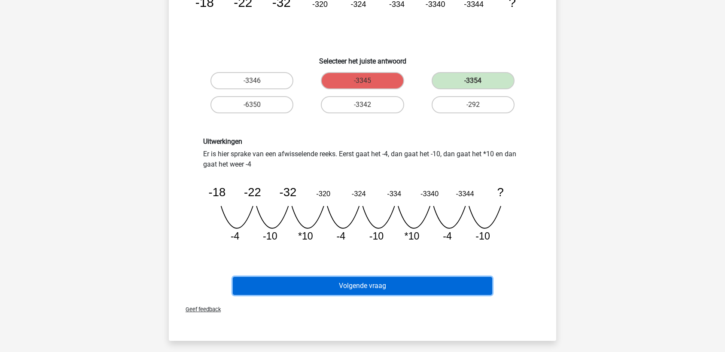
click at [412, 284] on button "Volgende vraag" at bounding box center [363, 286] width 260 height 18
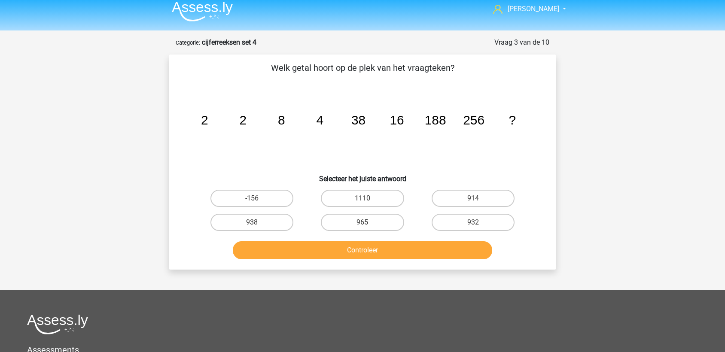
scroll to position [0, 0]
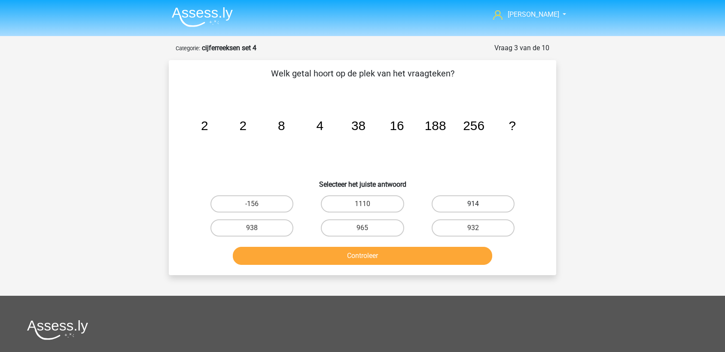
click at [491, 212] on label "914" at bounding box center [472, 203] width 83 height 17
click at [478, 209] on input "914" at bounding box center [476, 207] width 6 height 6
radio input "true"
click at [471, 231] on label "932" at bounding box center [472, 227] width 83 height 17
click at [473, 231] on input "932" at bounding box center [476, 231] width 6 height 6
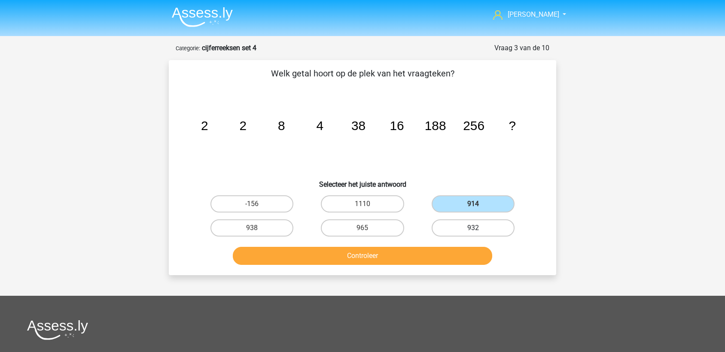
radio input "true"
click at [457, 245] on div "Controleer" at bounding box center [362, 254] width 360 height 28
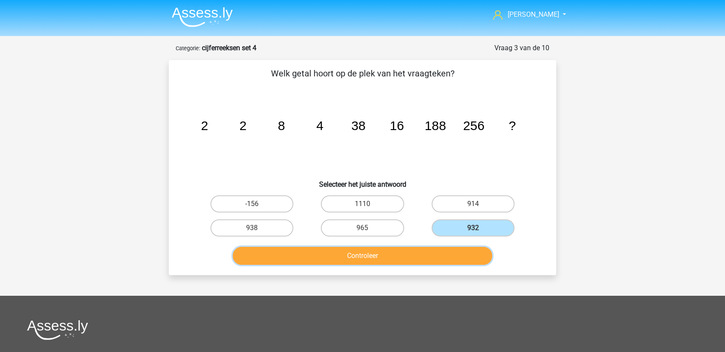
click at [446, 258] on button "Controleer" at bounding box center [363, 256] width 260 height 18
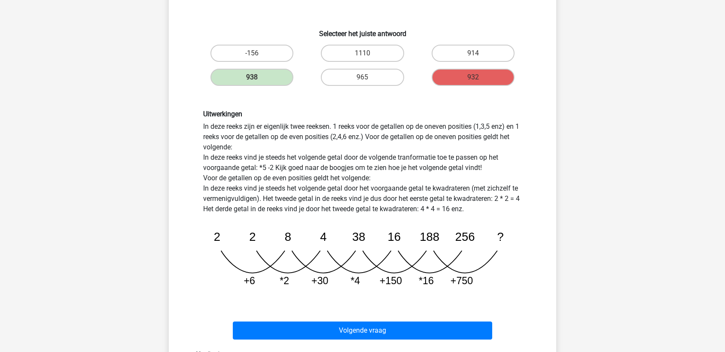
scroll to position [173, 0]
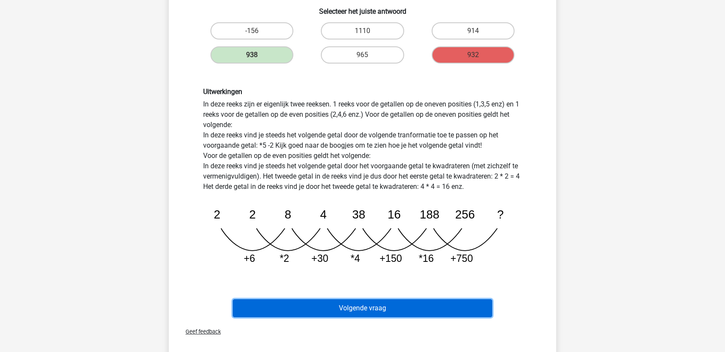
click at [434, 313] on button "Volgende vraag" at bounding box center [363, 308] width 260 height 18
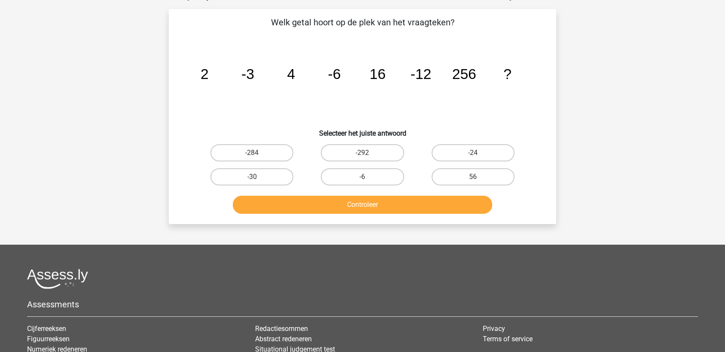
scroll to position [43, 0]
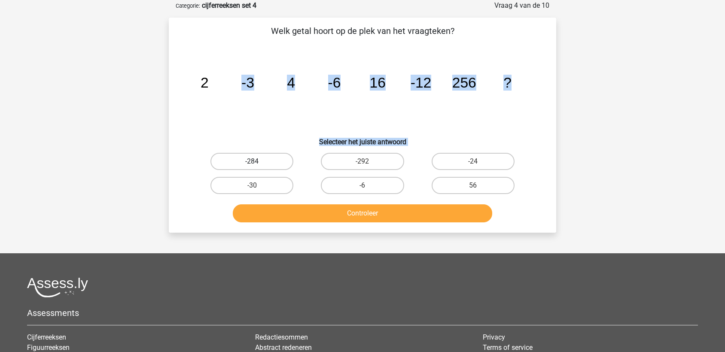
drag, startPoint x: 230, startPoint y: 107, endPoint x: 241, endPoint y: 167, distance: 60.8
click at [240, 159] on div "Welk getal hoort op de plek van het vraagteken? image/svg+xml 2 -3 4 -6 16 -12 …" at bounding box center [362, 124] width 380 height 201
click at [249, 193] on label "-30" at bounding box center [251, 185] width 83 height 17
click at [252, 191] on input "-30" at bounding box center [255, 188] width 6 height 6
radio input "true"
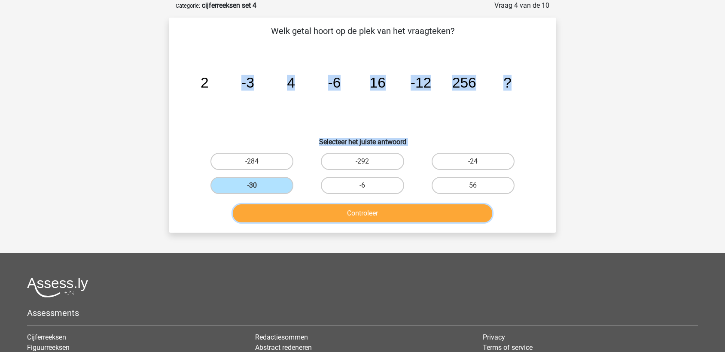
click at [305, 221] on button "Controleer" at bounding box center [363, 213] width 260 height 18
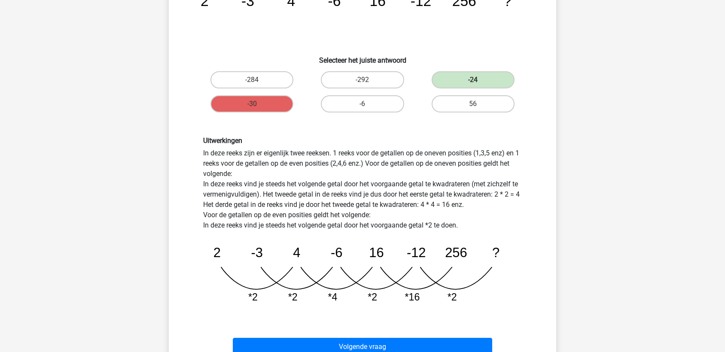
scroll to position [132, 0]
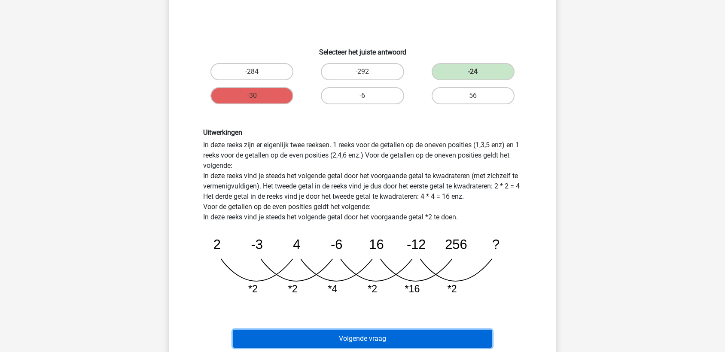
click at [371, 341] on button "Volgende vraag" at bounding box center [363, 339] width 260 height 18
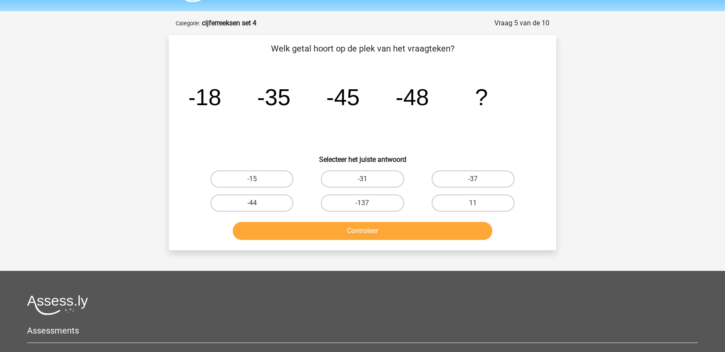
scroll to position [21, 0]
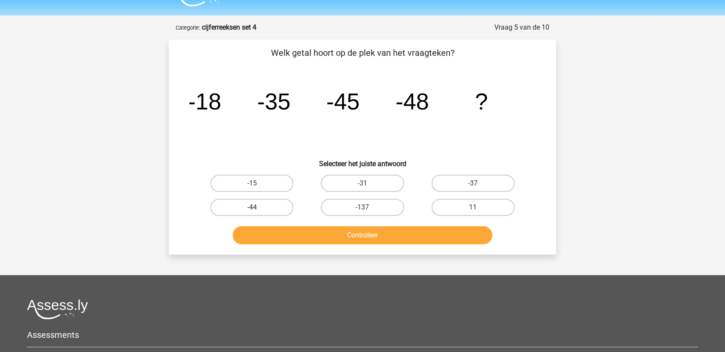
click at [243, 205] on label "-44" at bounding box center [251, 207] width 83 height 17
click at [252, 207] on input "-44" at bounding box center [255, 210] width 6 height 6
radio input "true"
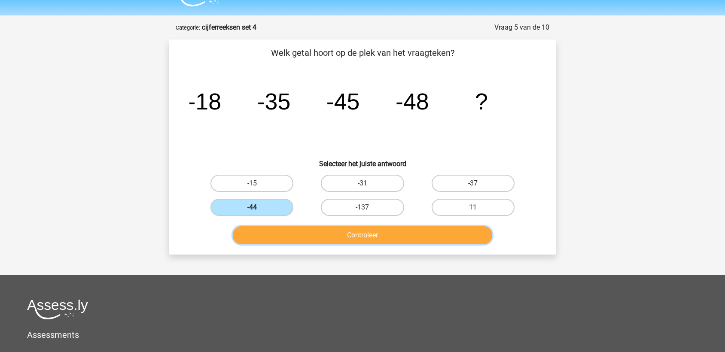
click at [385, 236] on button "Controleer" at bounding box center [363, 235] width 260 height 18
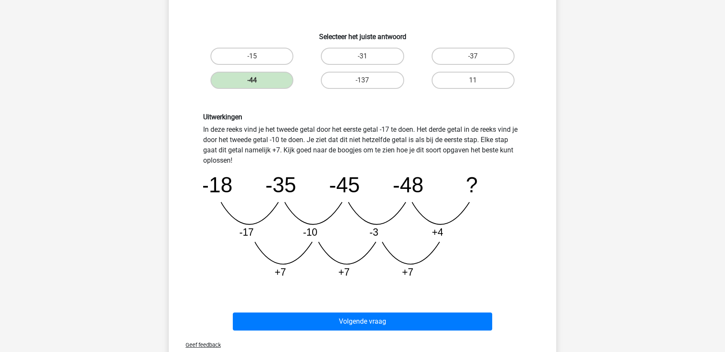
scroll to position [0, 0]
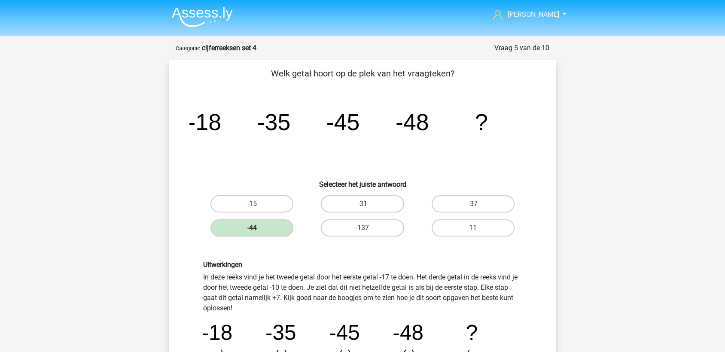
click at [229, 15] on img at bounding box center [202, 17] width 61 height 20
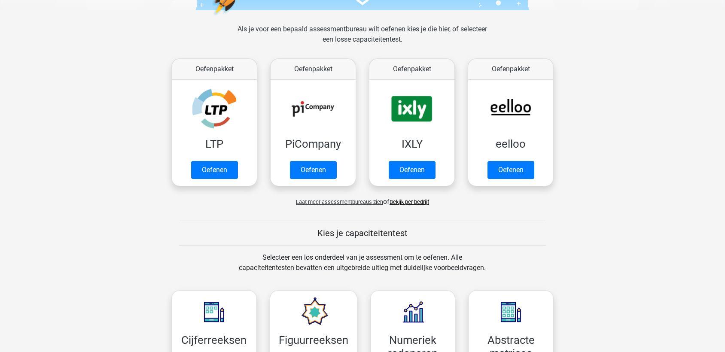
scroll to position [438, 0]
